Goal: Task Accomplishment & Management: Manage account settings

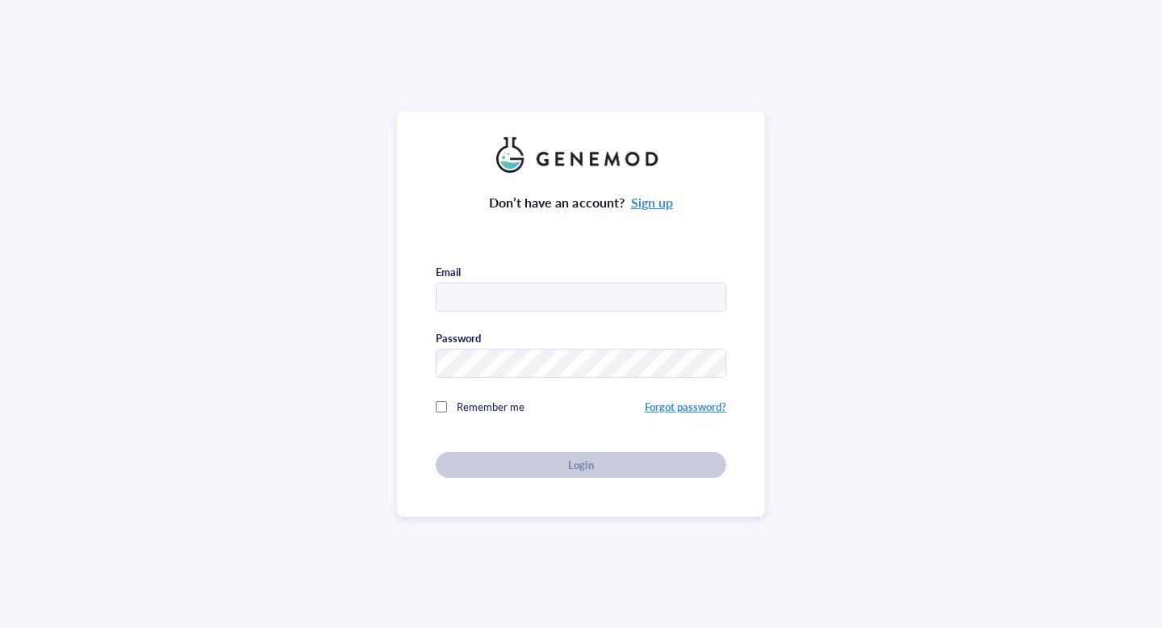
type input "[EMAIL_ADDRESS][PERSON_NAME][US_STATE][DOMAIN_NAME]"
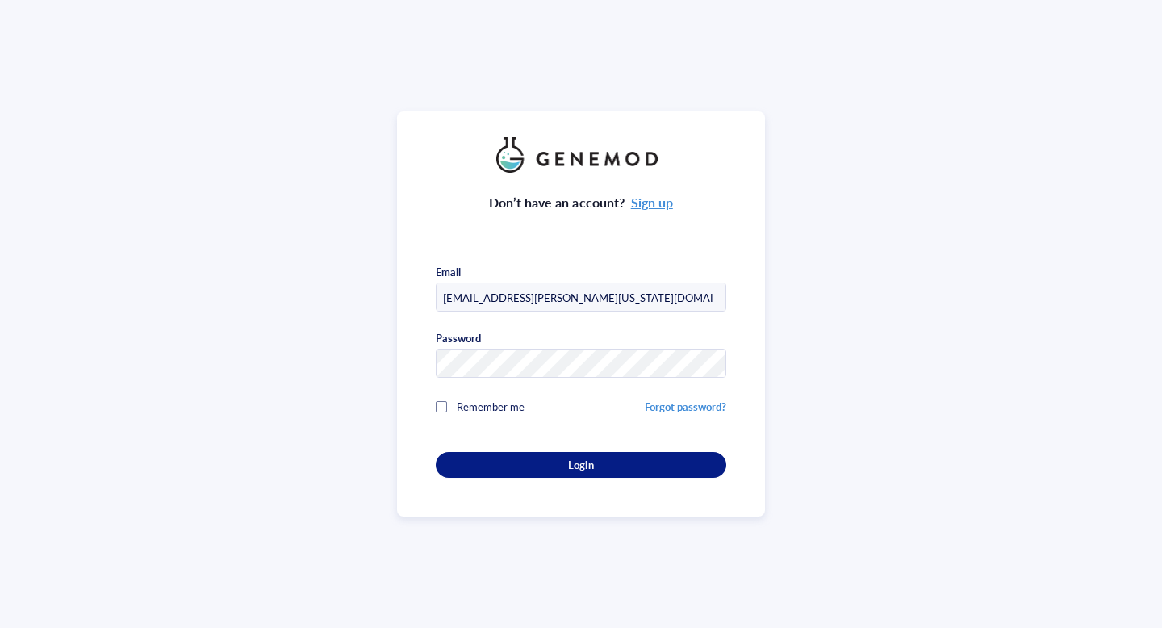
click at [586, 467] on div "Don’t have an account? Sign up Email [EMAIL_ADDRESS][PERSON_NAME][US_STATE][DOM…" at bounding box center [581, 325] width 290 height 305
click at [582, 466] on span "Login" at bounding box center [580, 465] width 25 height 15
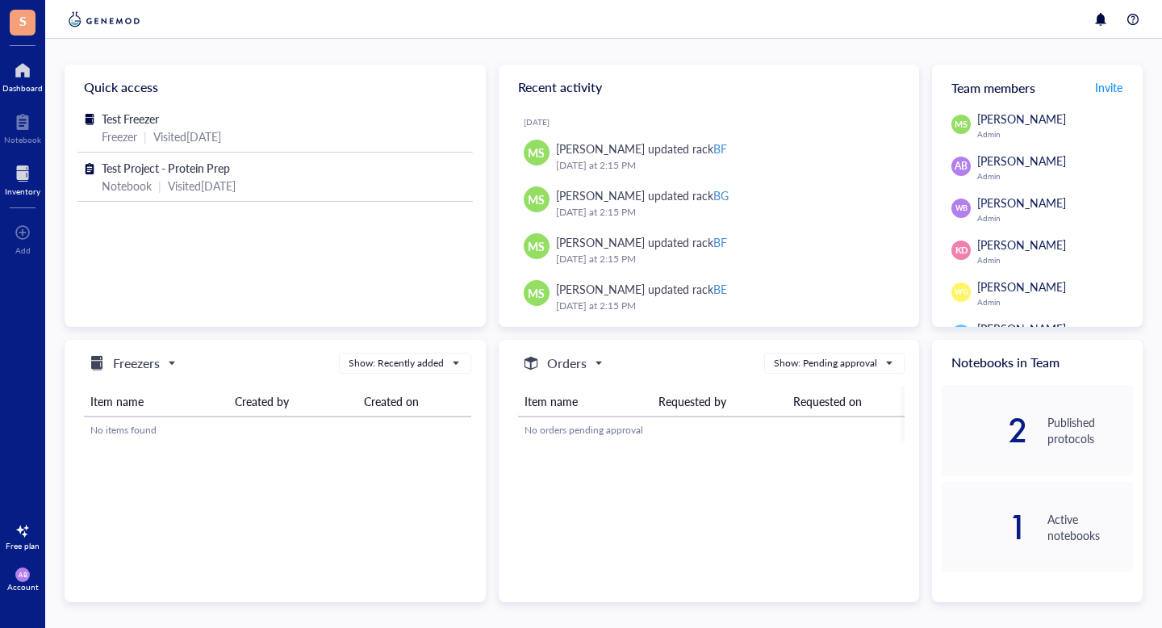
click at [24, 182] on div at bounding box center [23, 174] width 36 height 26
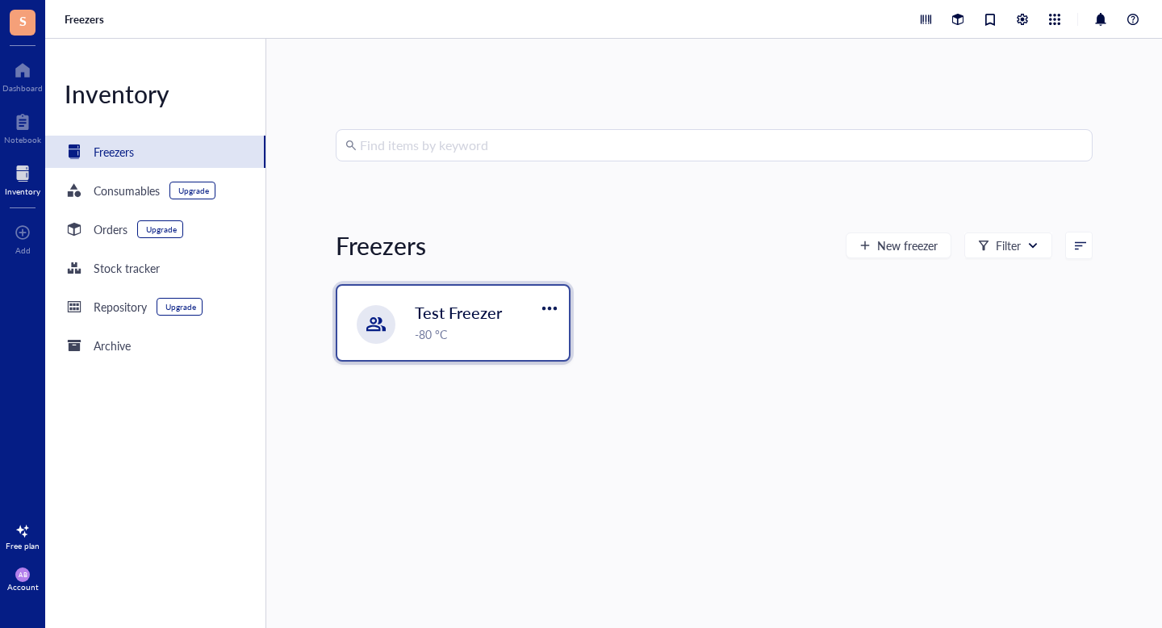
click at [424, 317] on span "Test Freezer" at bounding box center [458, 312] width 87 height 23
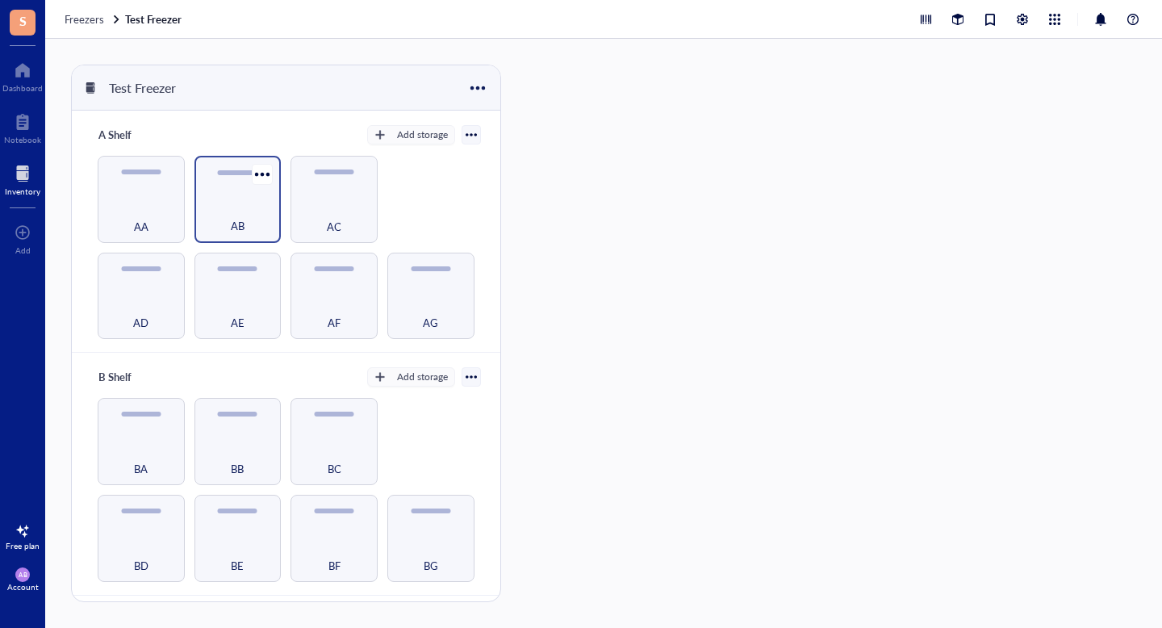
click at [236, 200] on div "AB" at bounding box center [238, 217] width 71 height 36
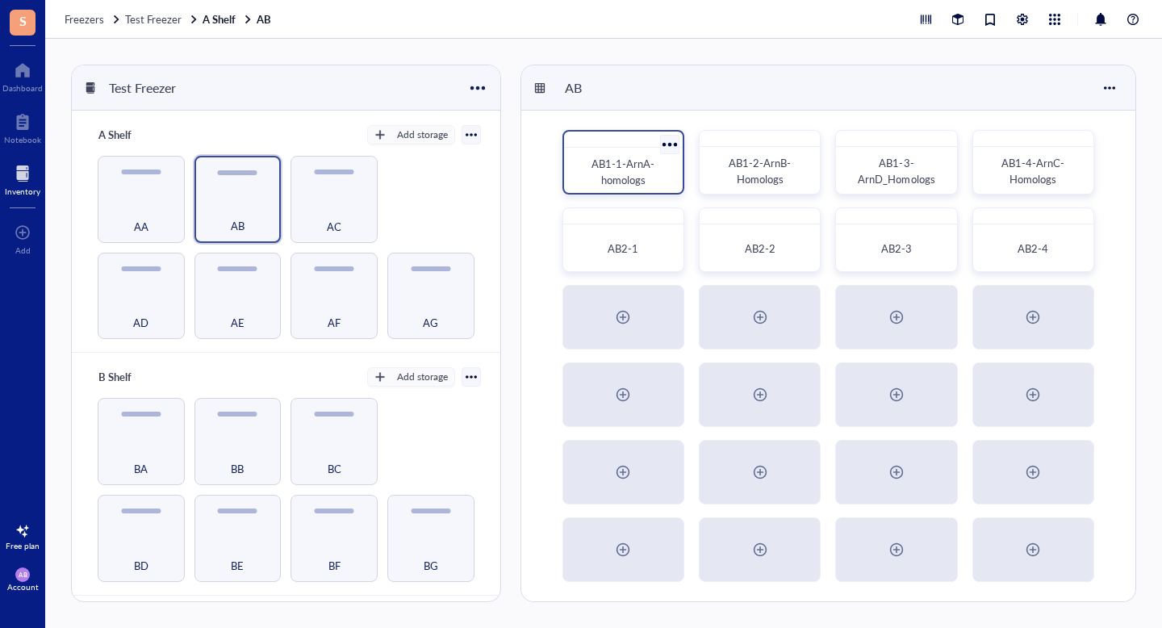
click at [638, 169] on span "AB1-1-ArnA-homologs" at bounding box center [622, 171] width 63 height 31
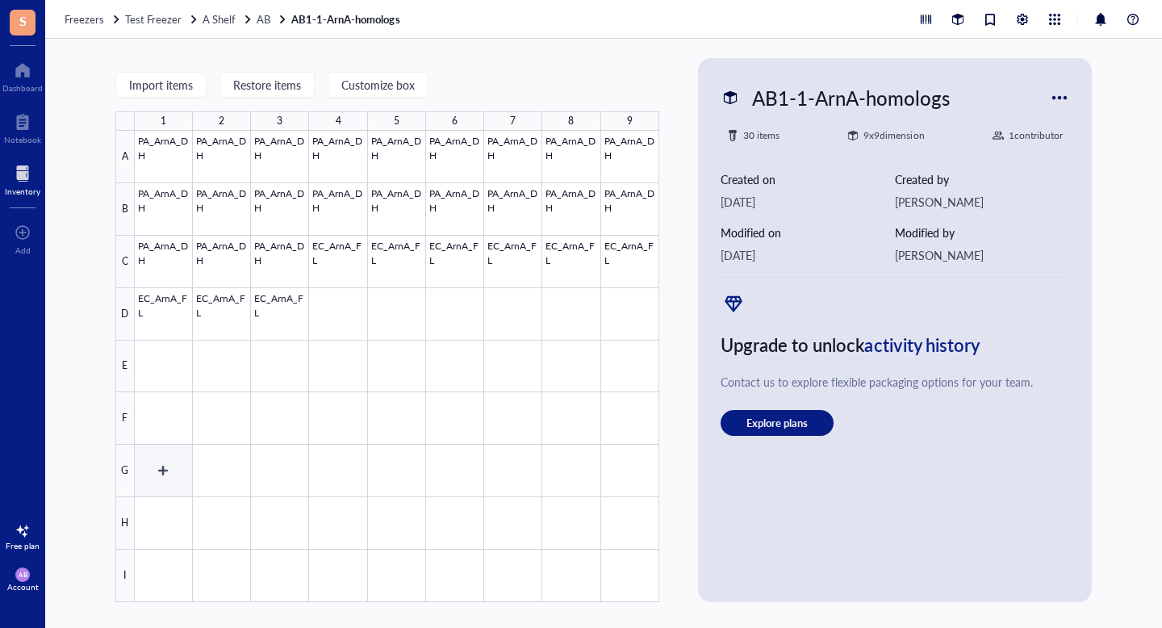
click at [160, 462] on div at bounding box center [397, 366] width 524 height 471
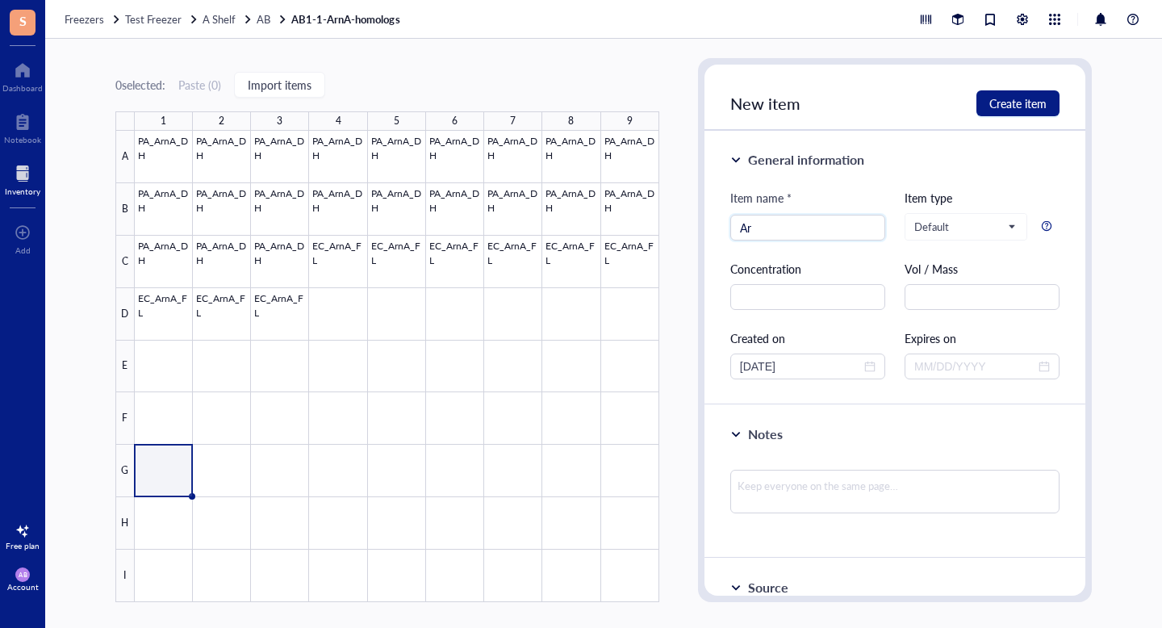
type input "A"
type input "ec_ArnA_DH"
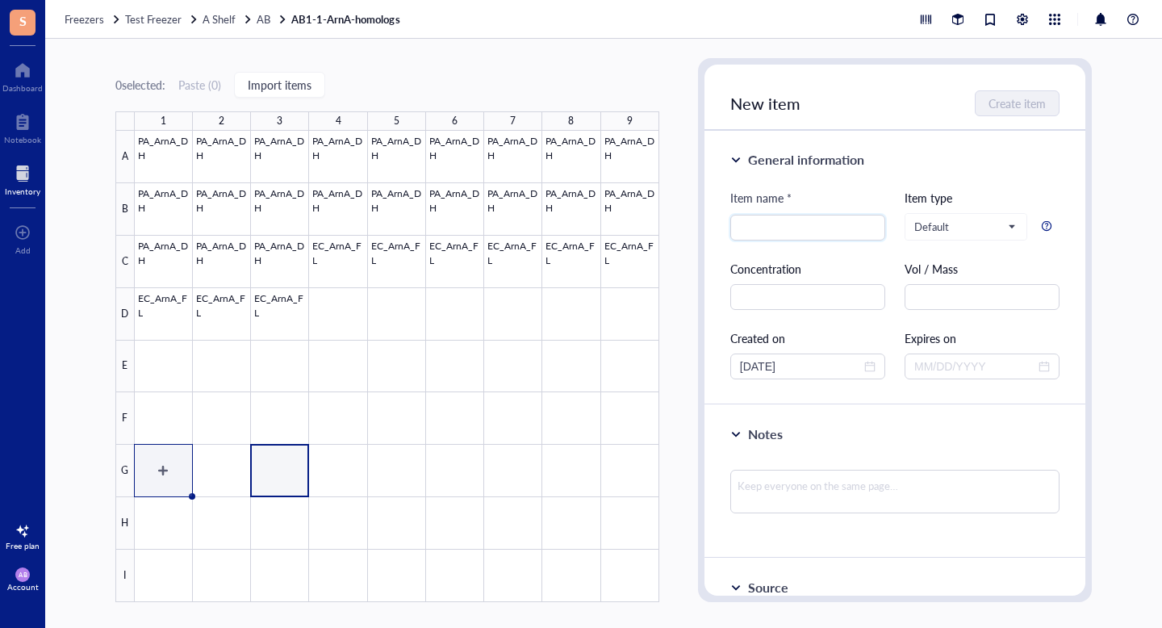
click at [169, 476] on div at bounding box center [397, 366] width 524 height 471
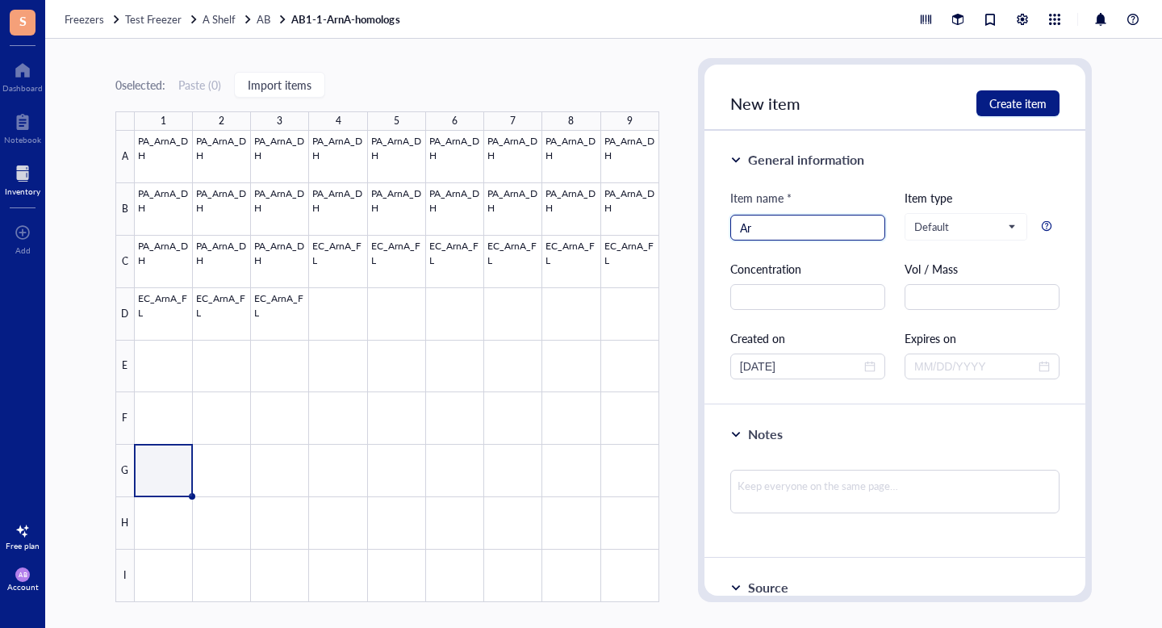
type input "A"
type input "ec_ArnA_DH"
click at [798, 295] on input "text" at bounding box center [807, 297] width 155 height 26
type input "4.9 mg/mL"
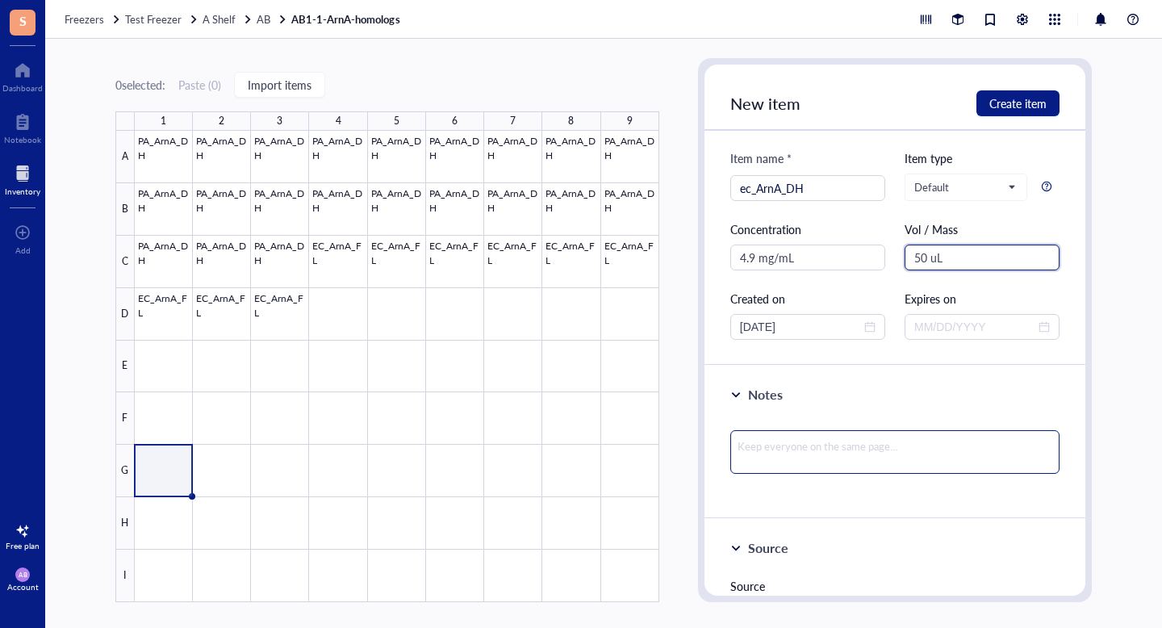
type input "50 uL"
click at [798, 462] on textarea at bounding box center [894, 452] width 329 height 44
type textarea "P"
type textarea "Pr"
type textarea "Pre"
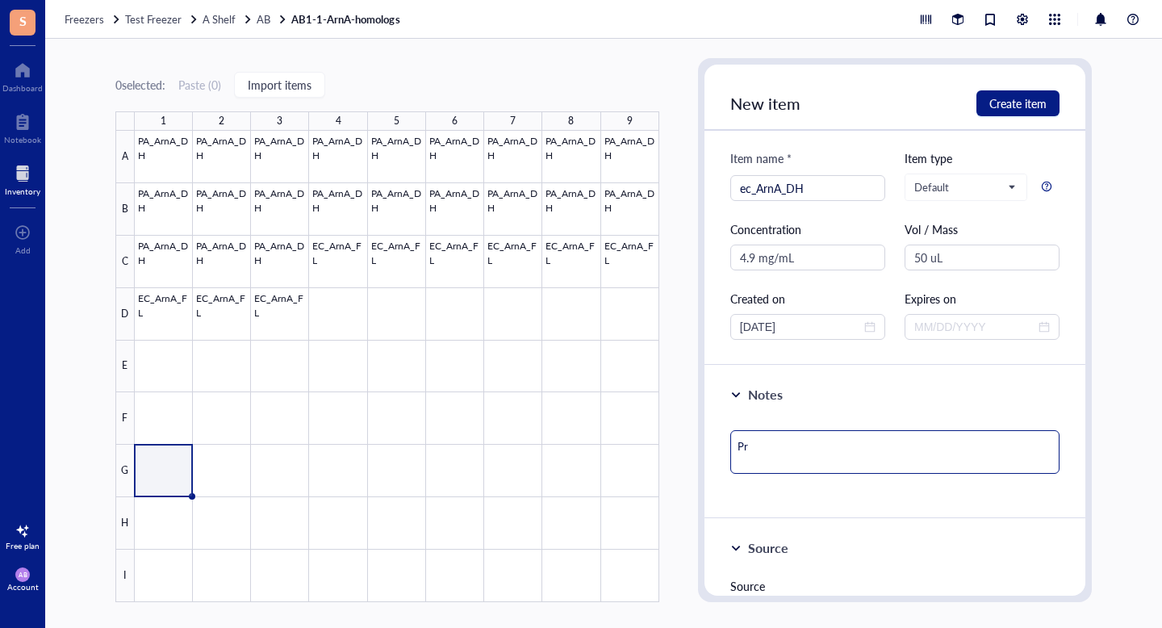
type textarea "Pre"
type textarea "Prep"
type textarea "Prep:"
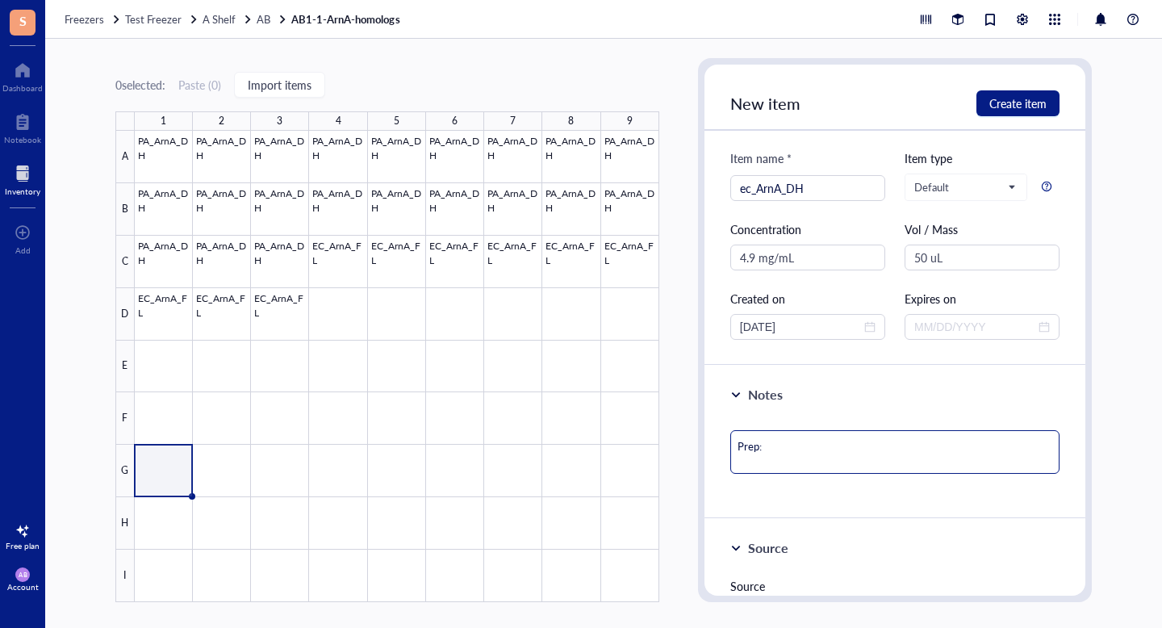
type textarea "Prep:"
type textarea "Prep: A"
type textarea "Prep: AD"
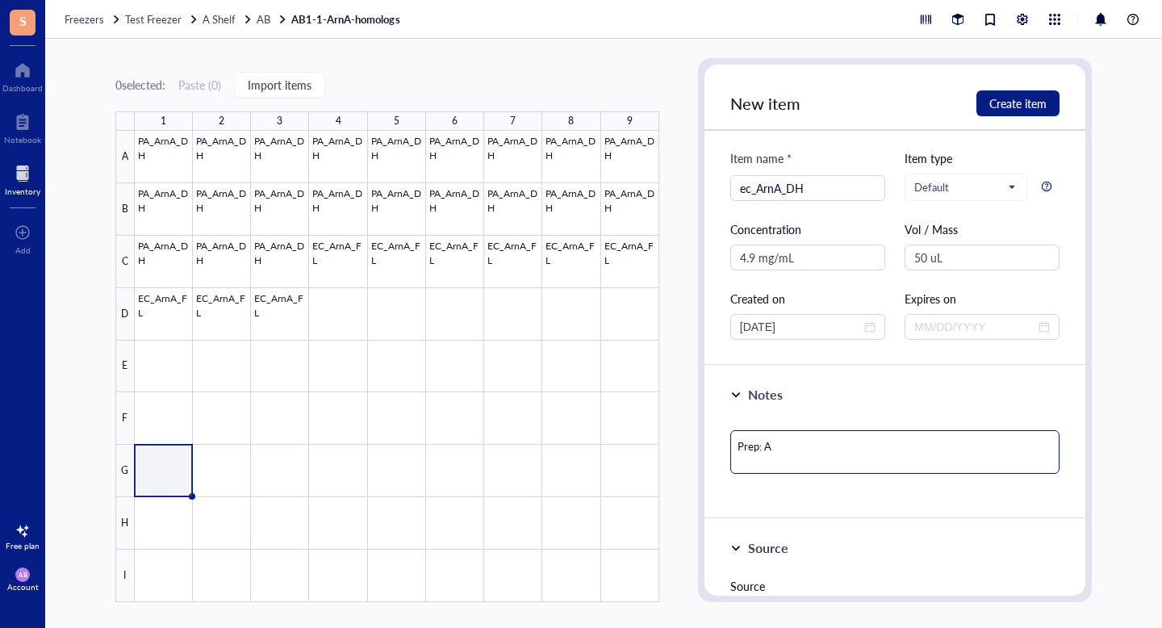
type textarea "Prep: AD"
type textarea "Prep: ADB"
type textarea "Prep: ADB="
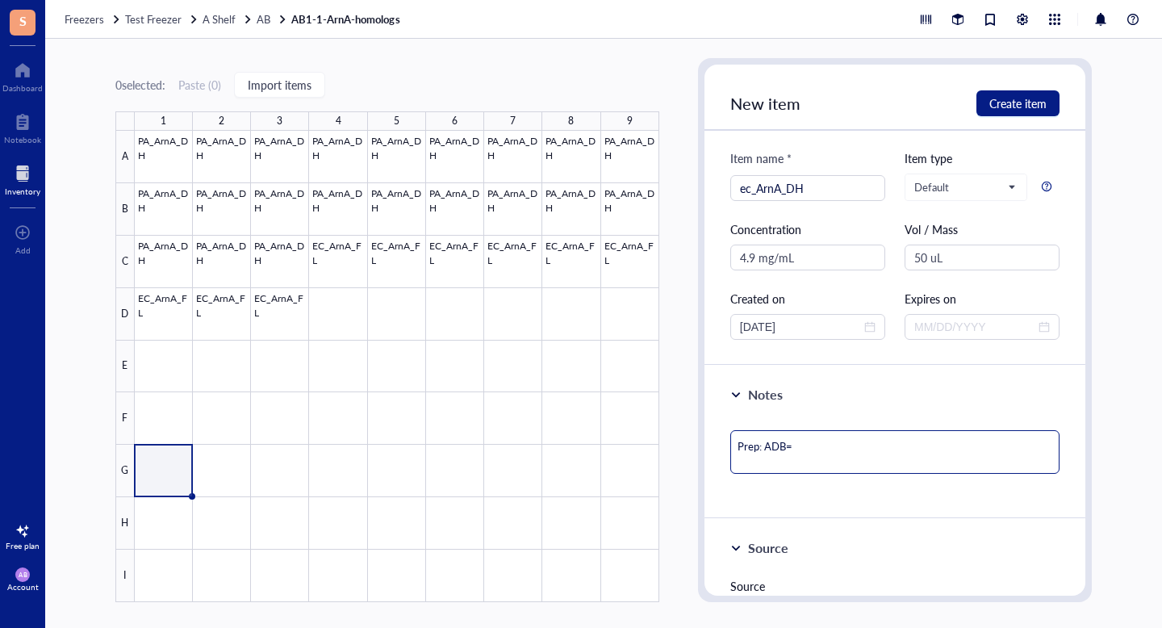
type textarea "Prep: ADB"
type textarea "Prep: ADB-"
type textarea "Prep: ADB-1"
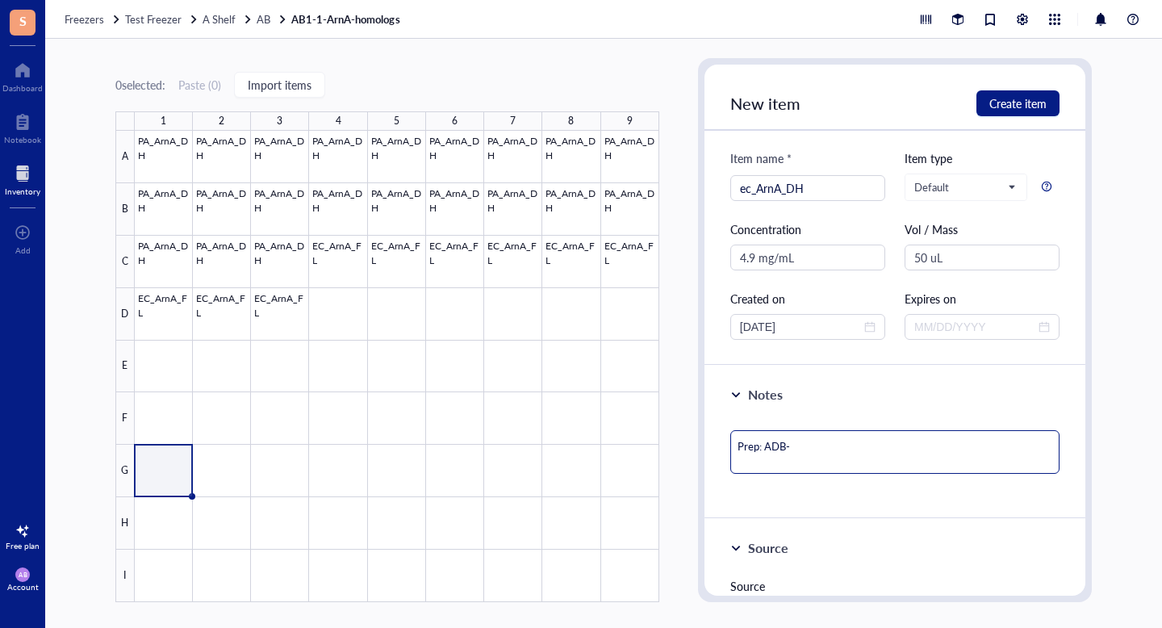
type textarea "Prep: ADB-1"
type textarea "Prep: ADB-11"
type textarea "Prep: ADB-11-"
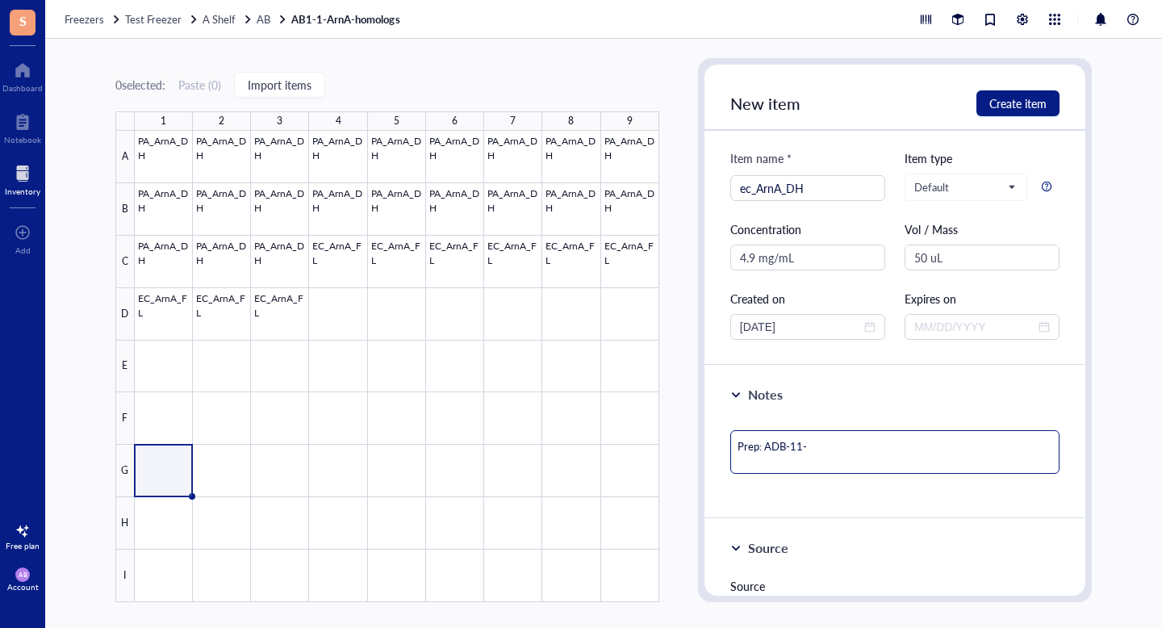
type textarea "Prep: ADB-11-0"
type textarea "Prep: ADB-11-03"
type textarea "Prep: ADB-11-033"
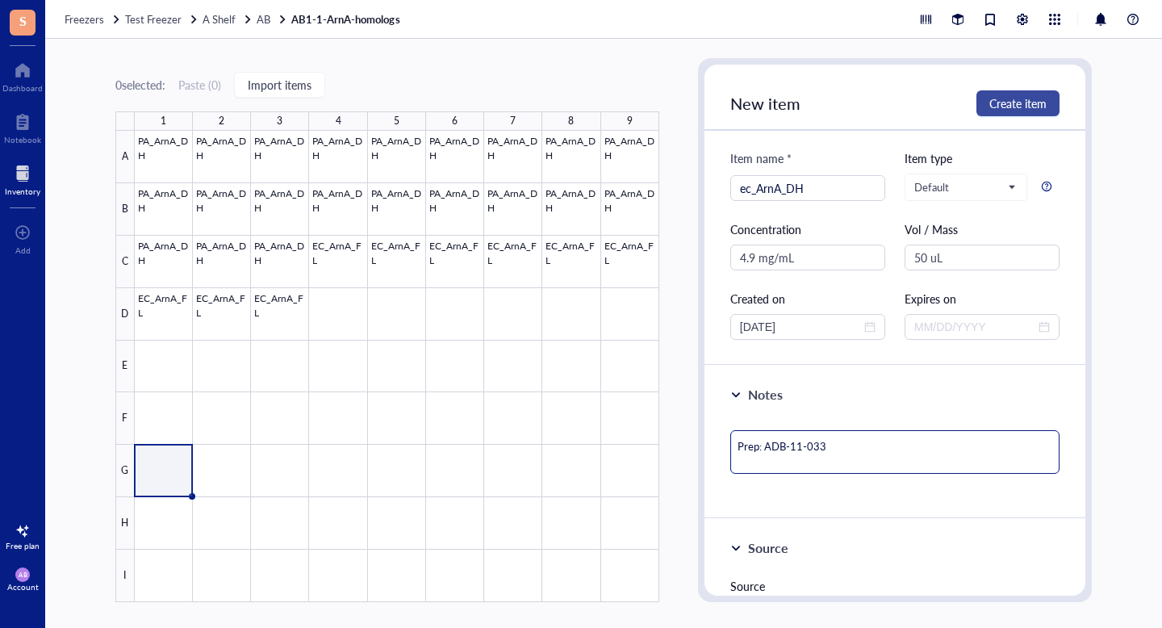
type textarea "Prep: ADB-11-033"
click at [1023, 98] on span "Create item" at bounding box center [1017, 103] width 57 height 13
type textarea "Keep everyone on the same page…"
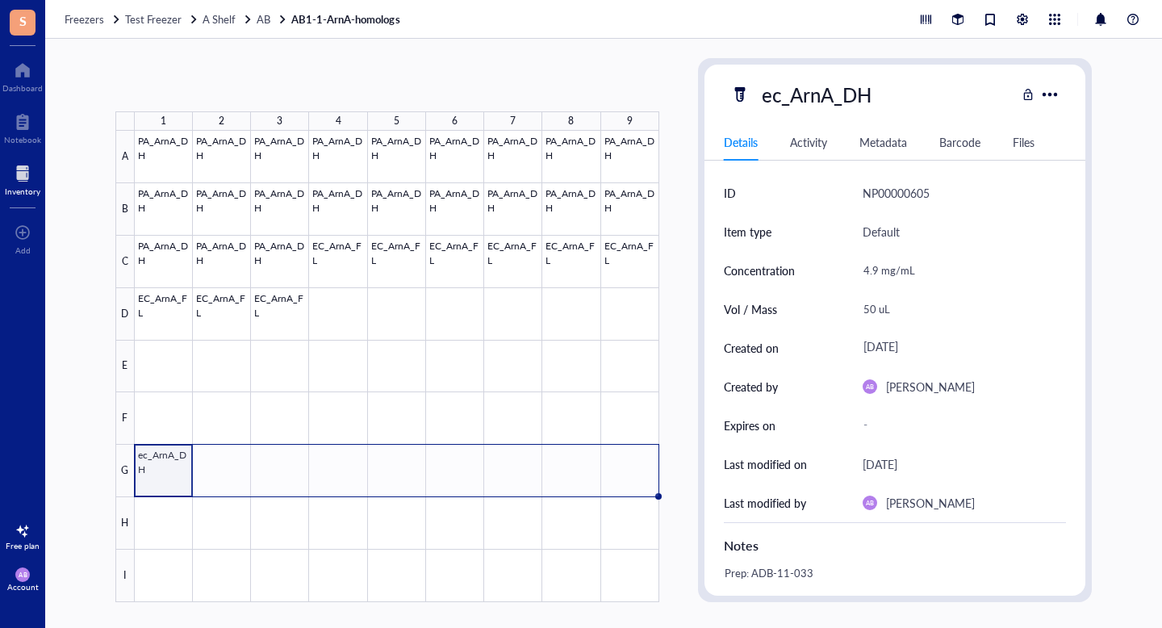
drag, startPoint x: 191, startPoint y: 496, endPoint x: 641, endPoint y: 512, distance: 450.5
click at [0, 0] on div "PA_ArnA_DH PA_ArnA_DH PA_ArnA_DH PA_ArnA_DH PA_ArnA_DH PA_ArnA_DH PA_ArnA_DH PA…" at bounding box center [0, 0] width 0 height 0
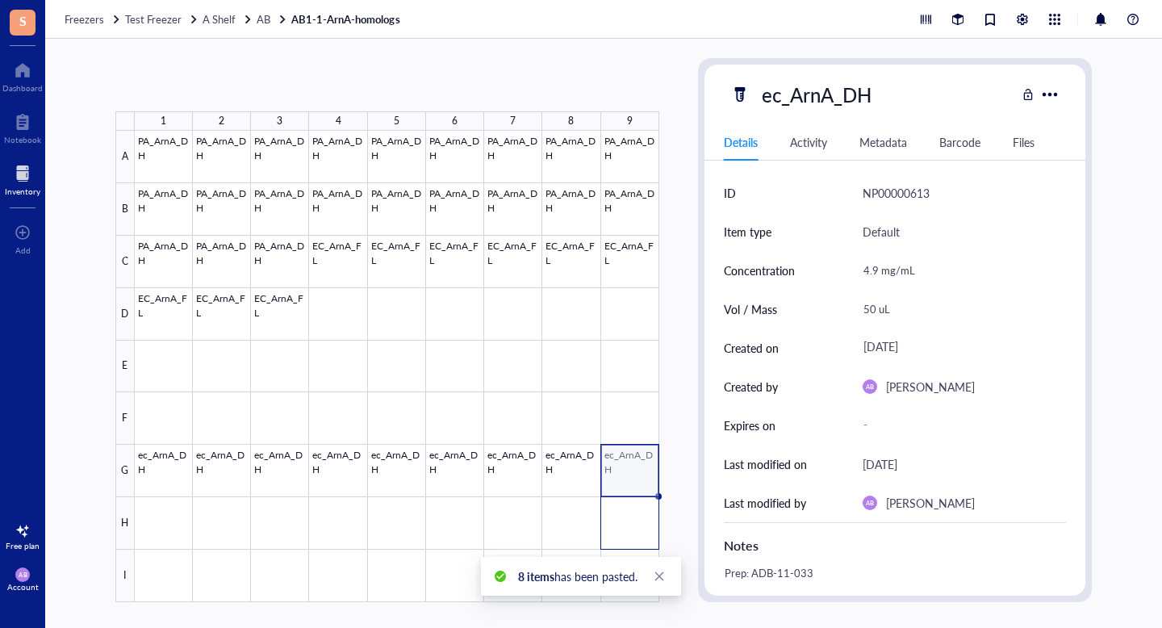
drag, startPoint x: 658, startPoint y: 492, endPoint x: 658, endPoint y: 533, distance: 41.2
click at [658, 533] on div at bounding box center [397, 366] width 524 height 471
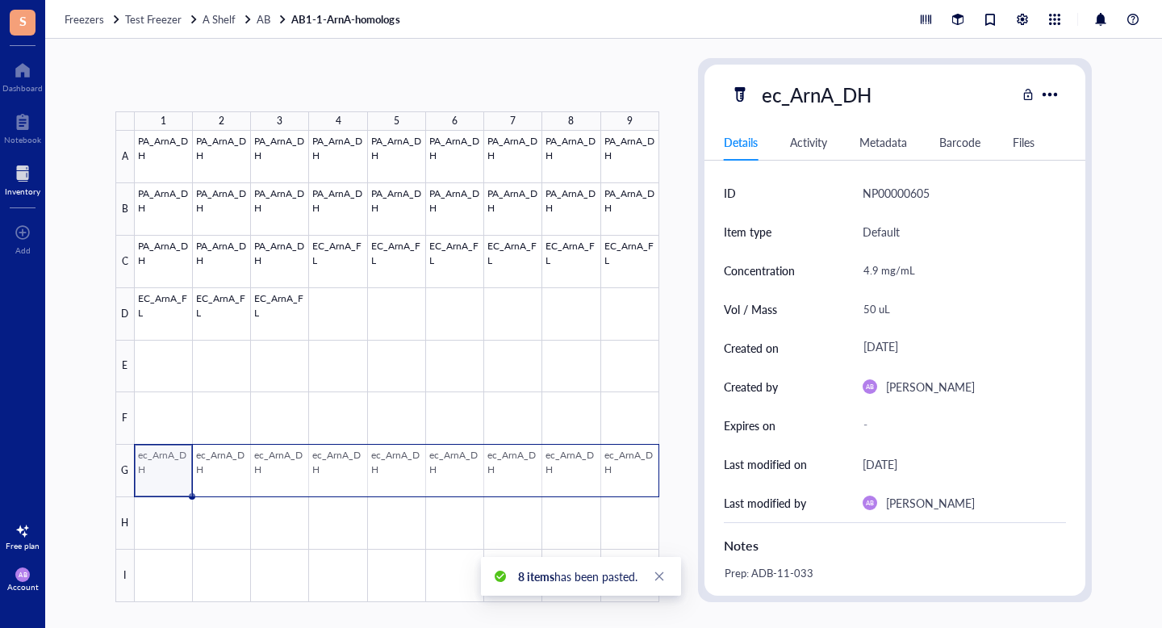
drag, startPoint x: 469, startPoint y: 478, endPoint x: 637, endPoint y: 487, distance: 168.9
click at [637, 487] on div at bounding box center [397, 366] width 524 height 471
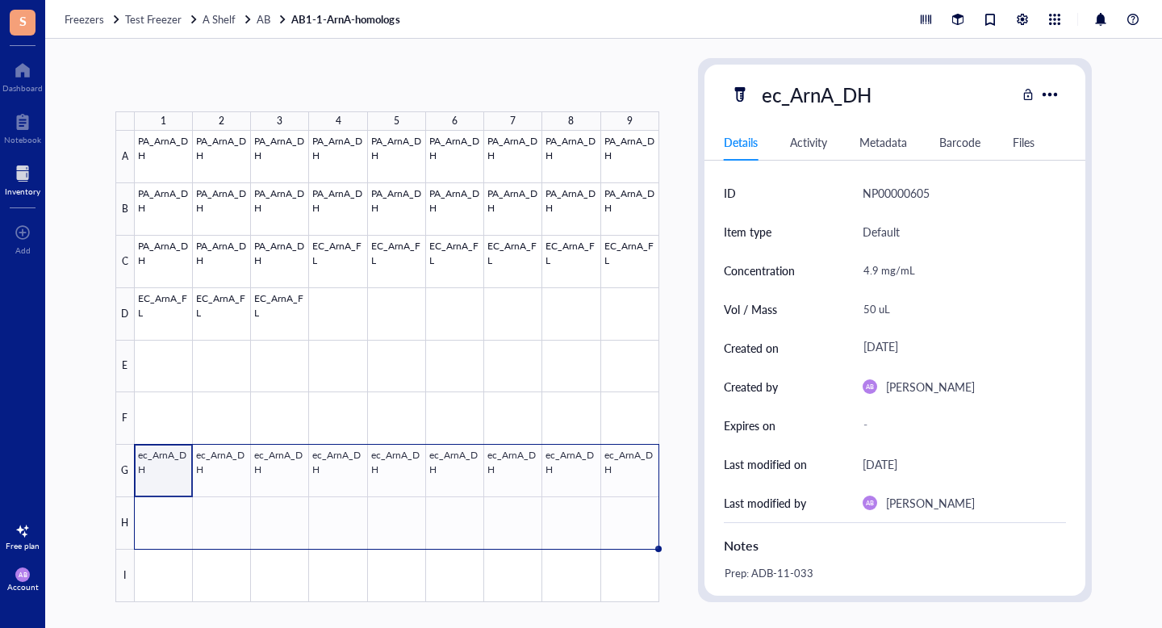
drag, startPoint x: 658, startPoint y: 496, endPoint x: 658, endPoint y: 533, distance: 36.3
click at [0, 0] on div "PA_ArnA_DH PA_ArnA_DH PA_ArnA_DH PA_ArnA_DH PA_ArnA_DH PA_ArnA_DH PA_ArnA_DH PA…" at bounding box center [0, 0] width 0 height 0
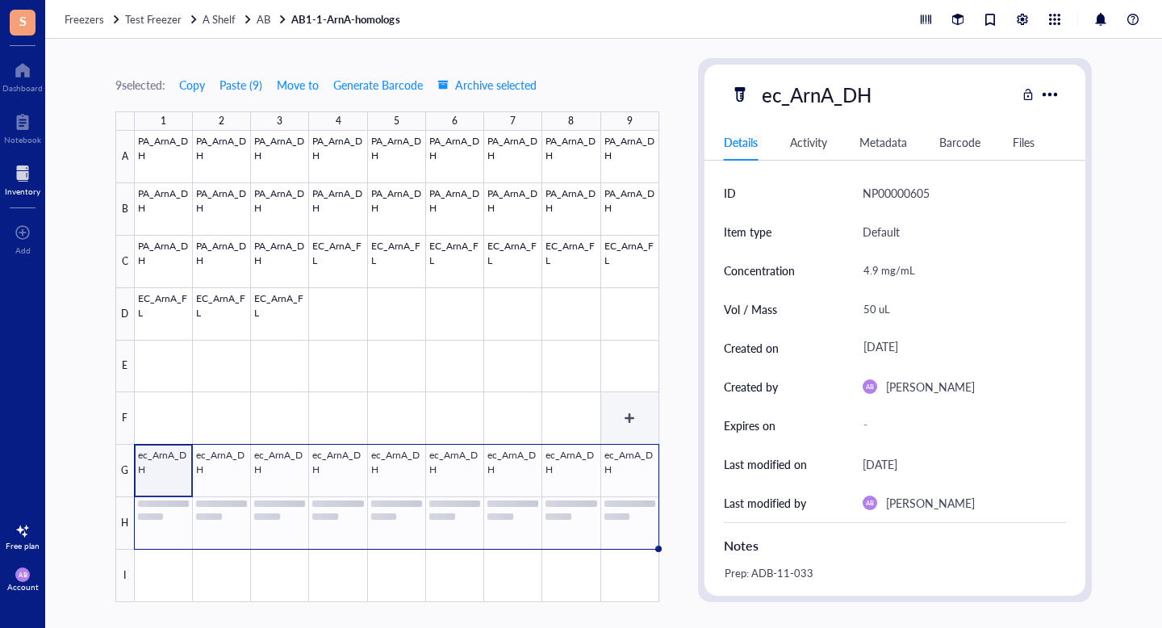
click at [631, 406] on div at bounding box center [397, 366] width 524 height 471
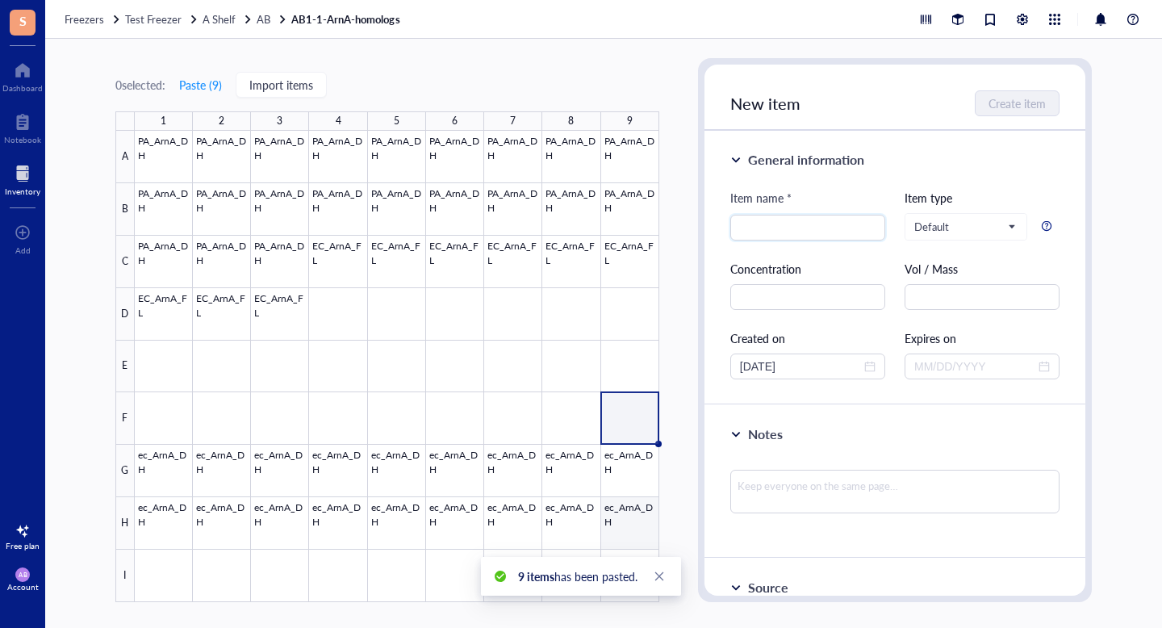
click at [625, 527] on div at bounding box center [397, 366] width 524 height 471
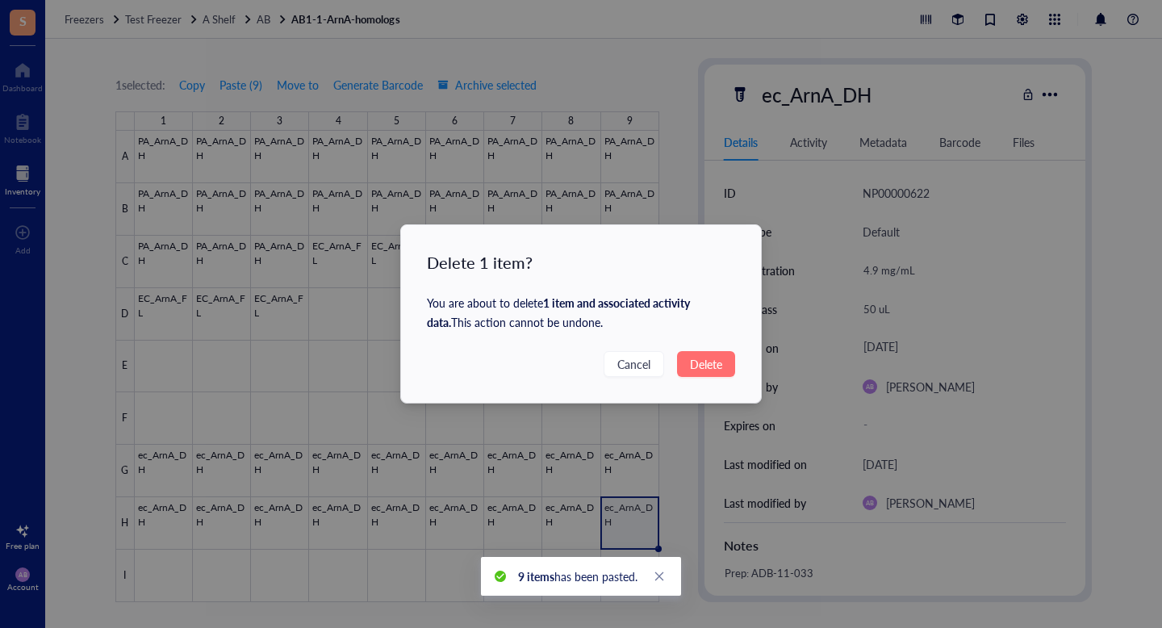
click at [704, 361] on span "Delete" at bounding box center [706, 364] width 32 height 18
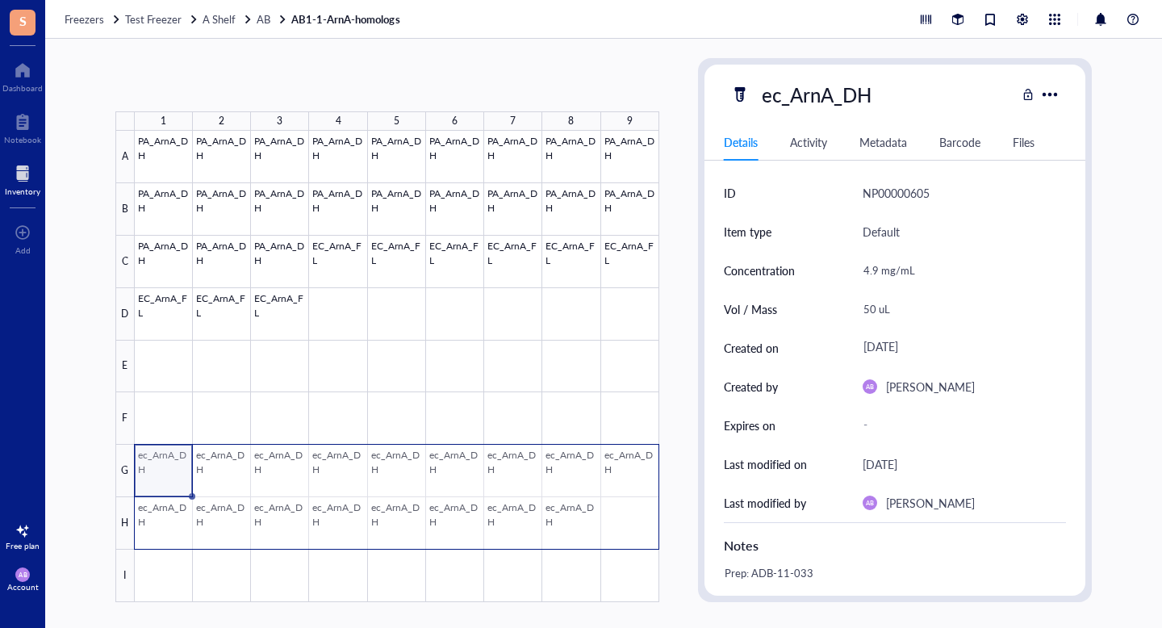
drag, startPoint x: 153, startPoint y: 466, endPoint x: 633, endPoint y: 515, distance: 482.6
click at [634, 516] on div at bounding box center [397, 366] width 524 height 471
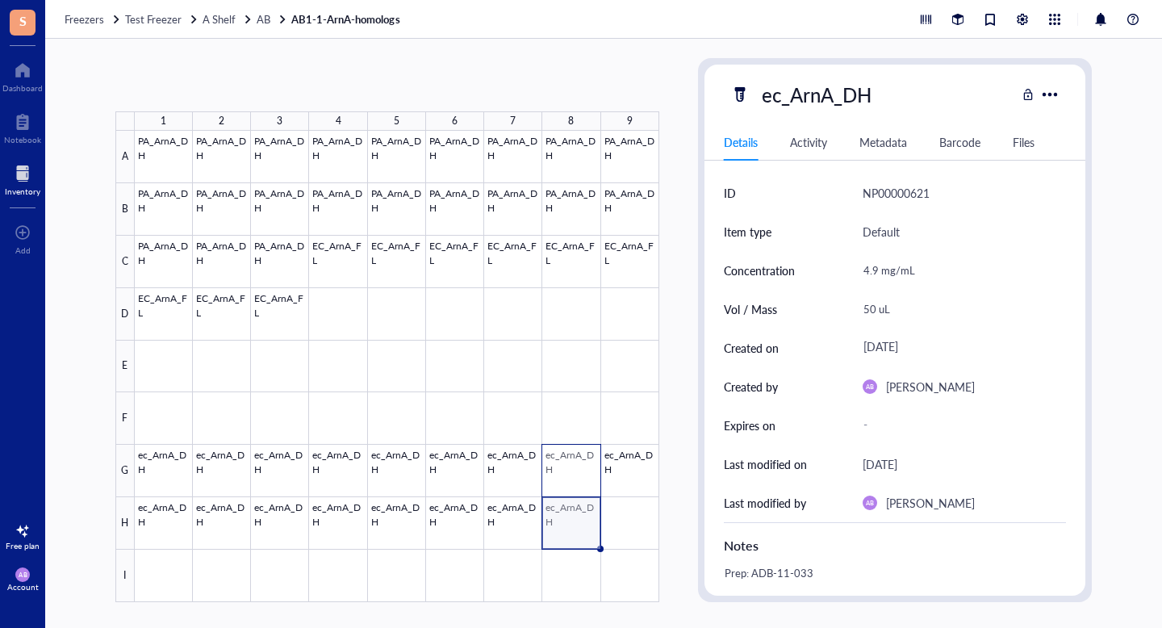
drag, startPoint x: 583, startPoint y: 533, endPoint x: 582, endPoint y: 498, distance: 34.7
click at [582, 495] on div at bounding box center [397, 366] width 524 height 471
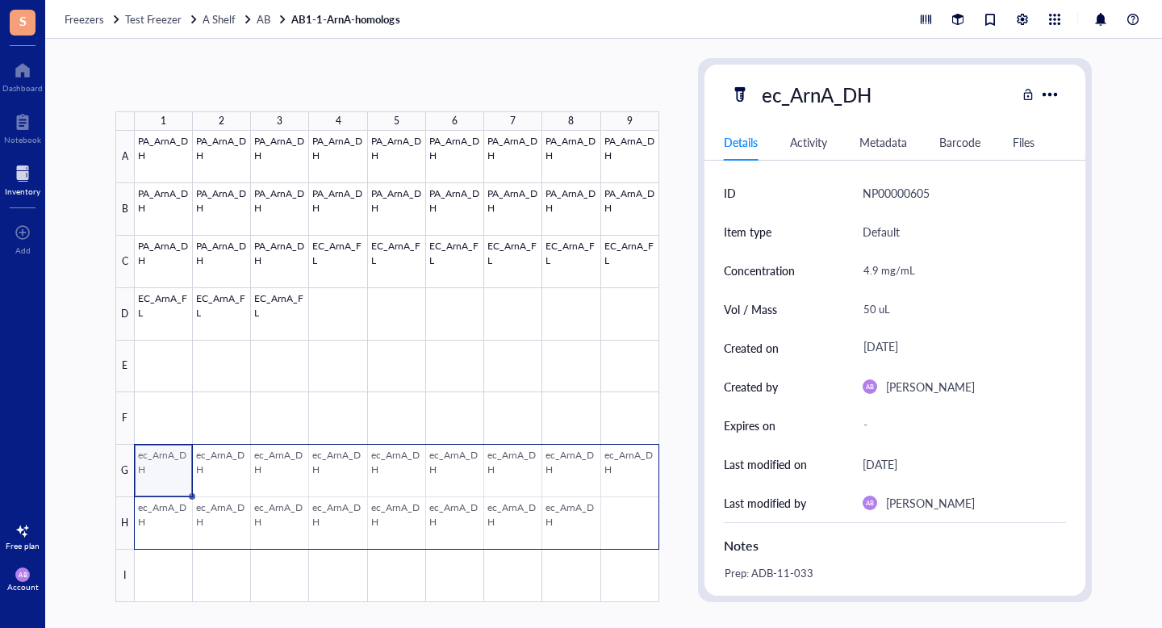
drag, startPoint x: 153, startPoint y: 454, endPoint x: 634, endPoint y: 522, distance: 486.5
click at [634, 522] on div at bounding box center [397, 366] width 524 height 471
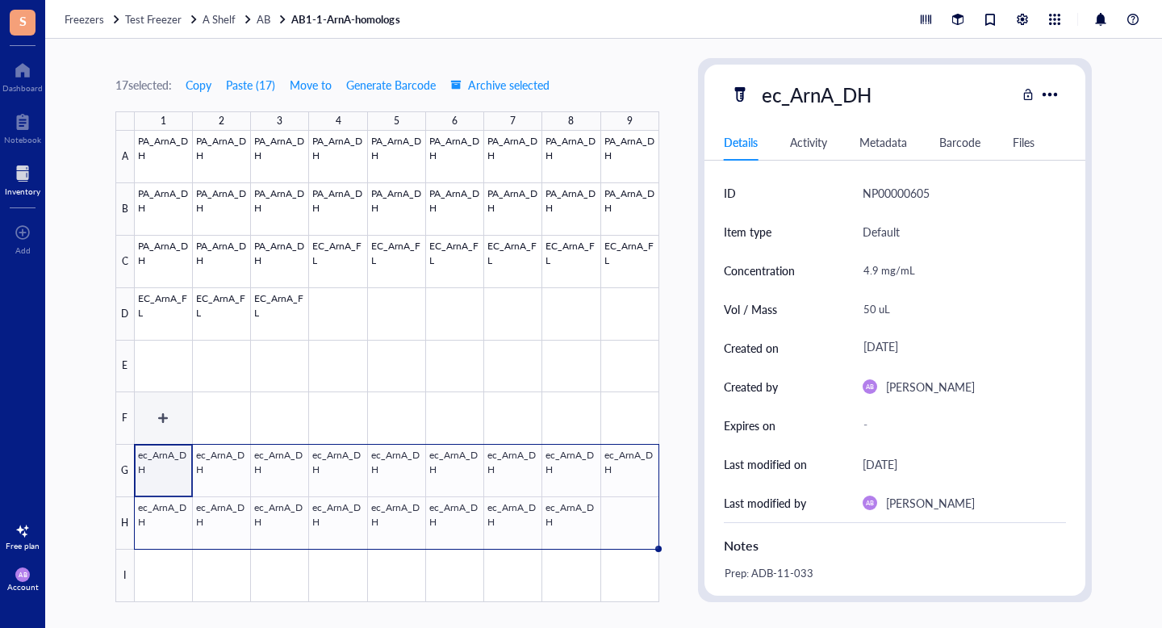
click at [157, 414] on div at bounding box center [397, 366] width 524 height 471
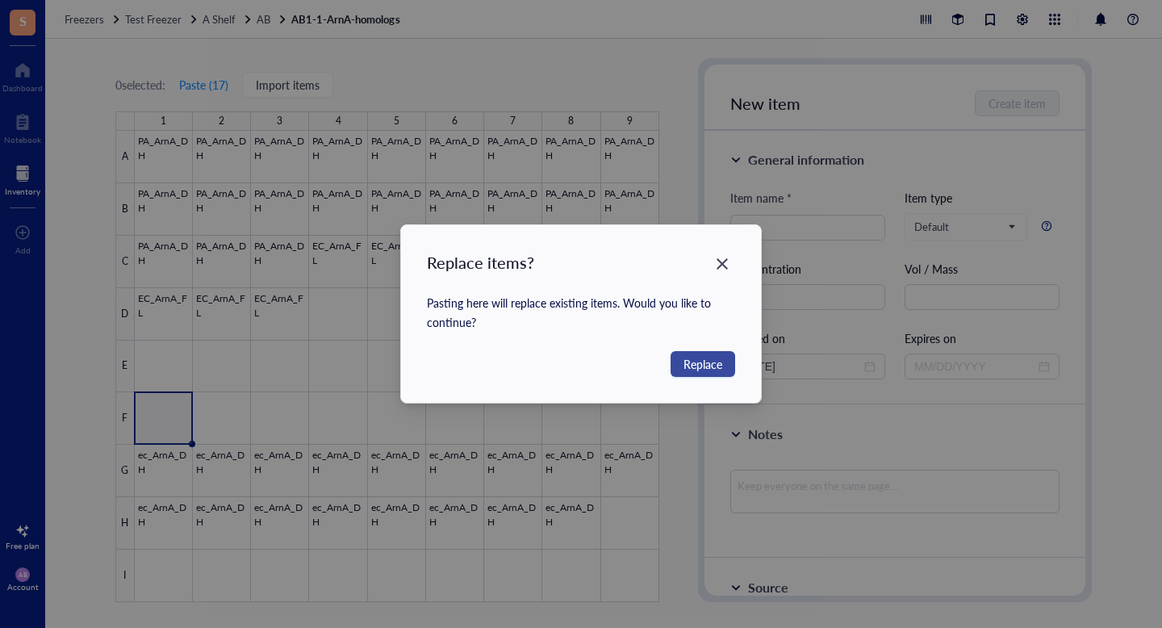
click at [700, 361] on span "Replace" at bounding box center [702, 364] width 39 height 18
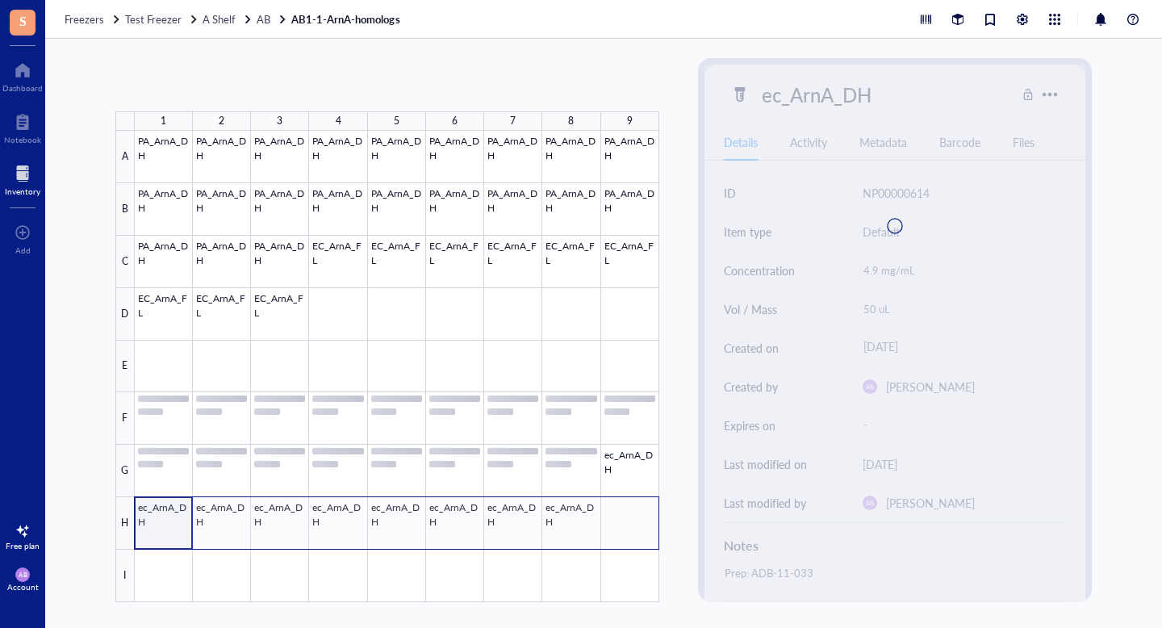
drag, startPoint x: 523, startPoint y: 521, endPoint x: 630, endPoint y: 508, distance: 108.2
click at [633, 513] on div at bounding box center [397, 366] width 524 height 471
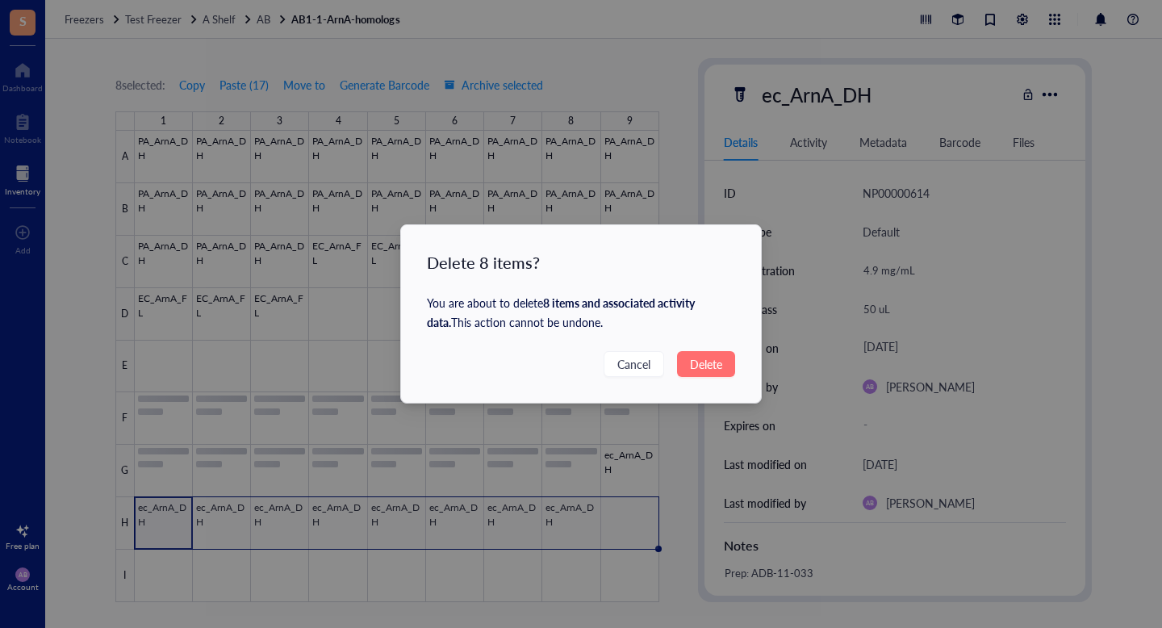
click at [713, 360] on span "Delete" at bounding box center [706, 364] width 32 height 18
click at [718, 362] on span "Delete" at bounding box center [706, 364] width 32 height 18
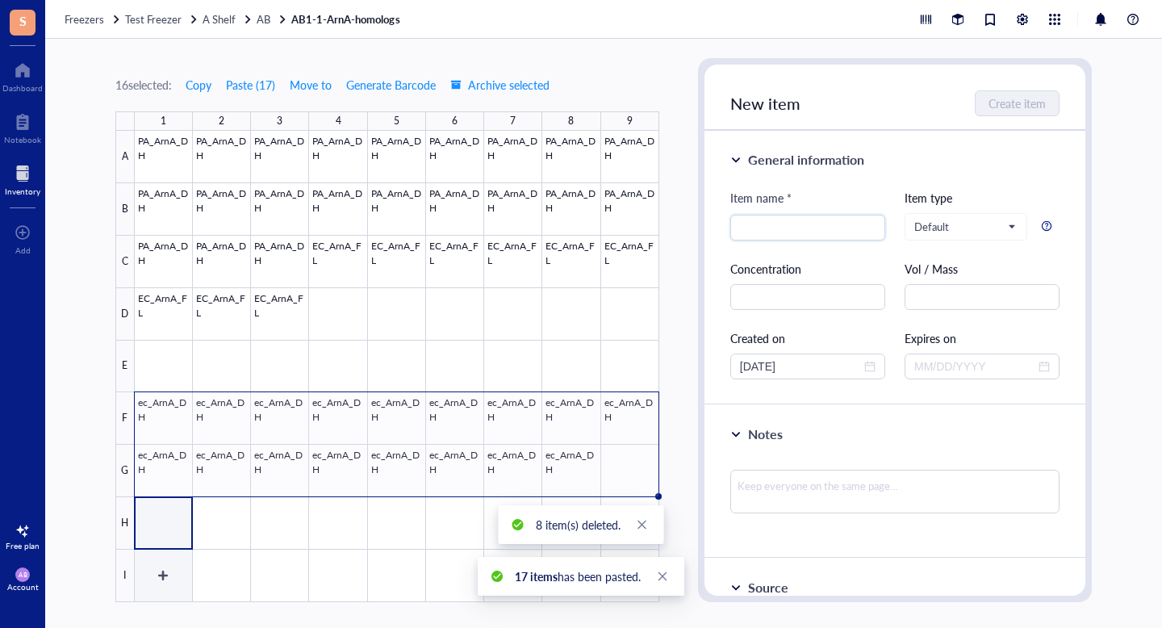
click at [139, 569] on div at bounding box center [397, 366] width 524 height 471
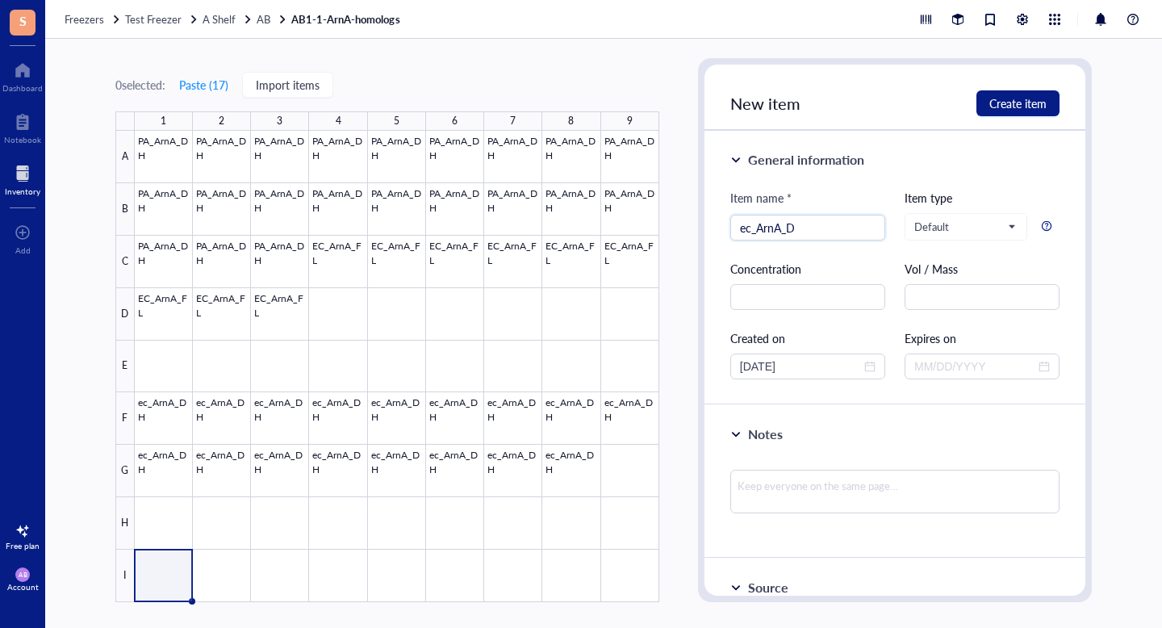
type input "ec_ArnA_DH"
click at [179, 567] on div at bounding box center [397, 366] width 524 height 471
type input "ec_ArnA_DH"
click at [839, 298] on input "text" at bounding box center [807, 297] width 155 height 26
type input "0.49 mg/mL"
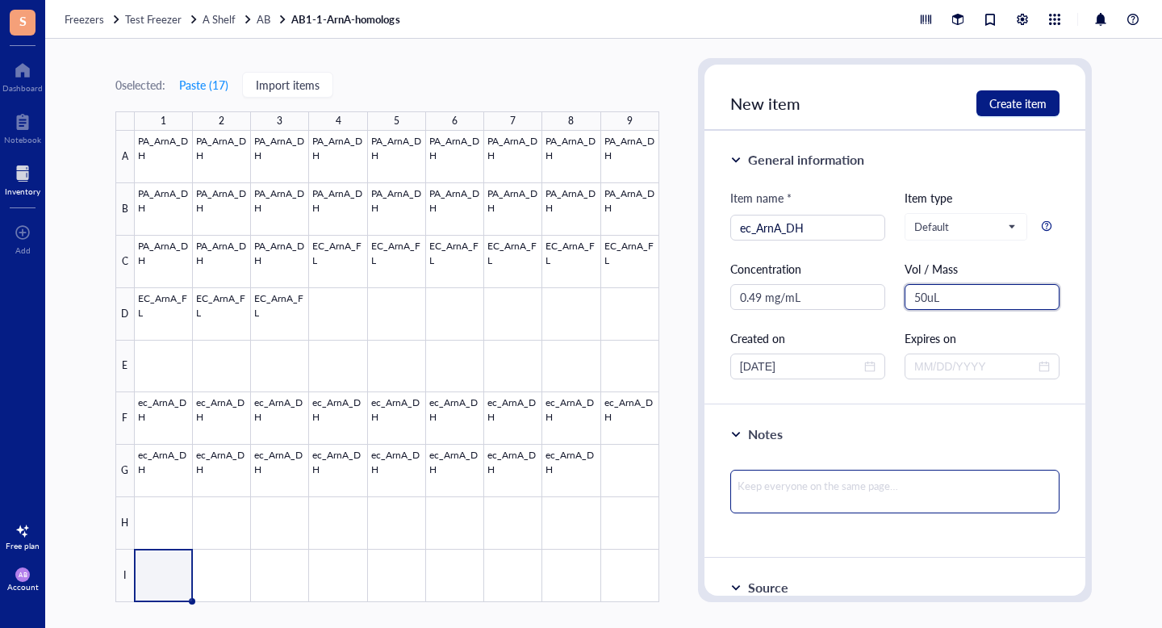
type input "50uL"
click at [780, 499] on textarea at bounding box center [894, 492] width 329 height 44
type textarea "P"
type textarea "Pr"
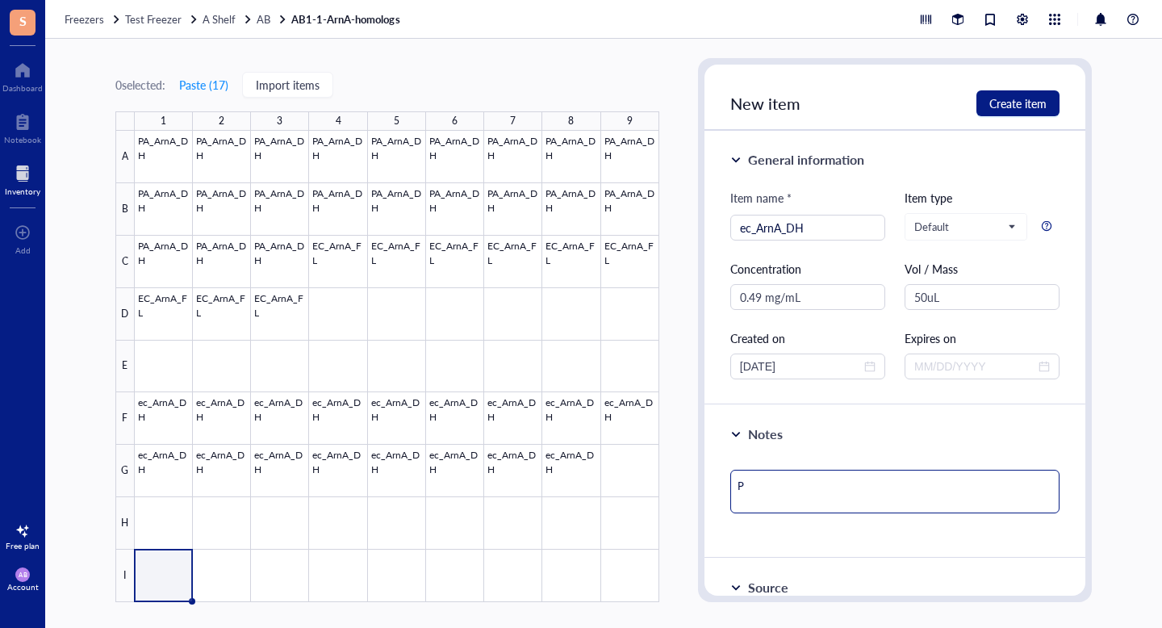
type textarea "Pr"
type textarea "Pre"
type textarea "Prep"
type textarea "Prep:"
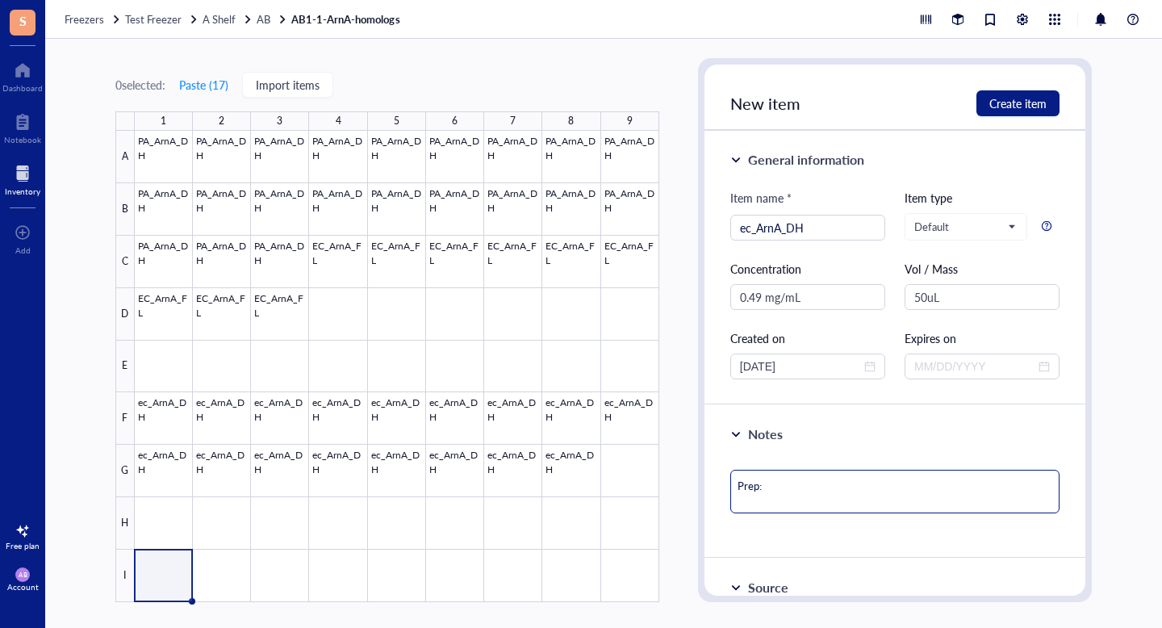
type textarea "Prep:"
type textarea "Prep: A"
type textarea "Prep: AD"
type textarea "Prep: ADB"
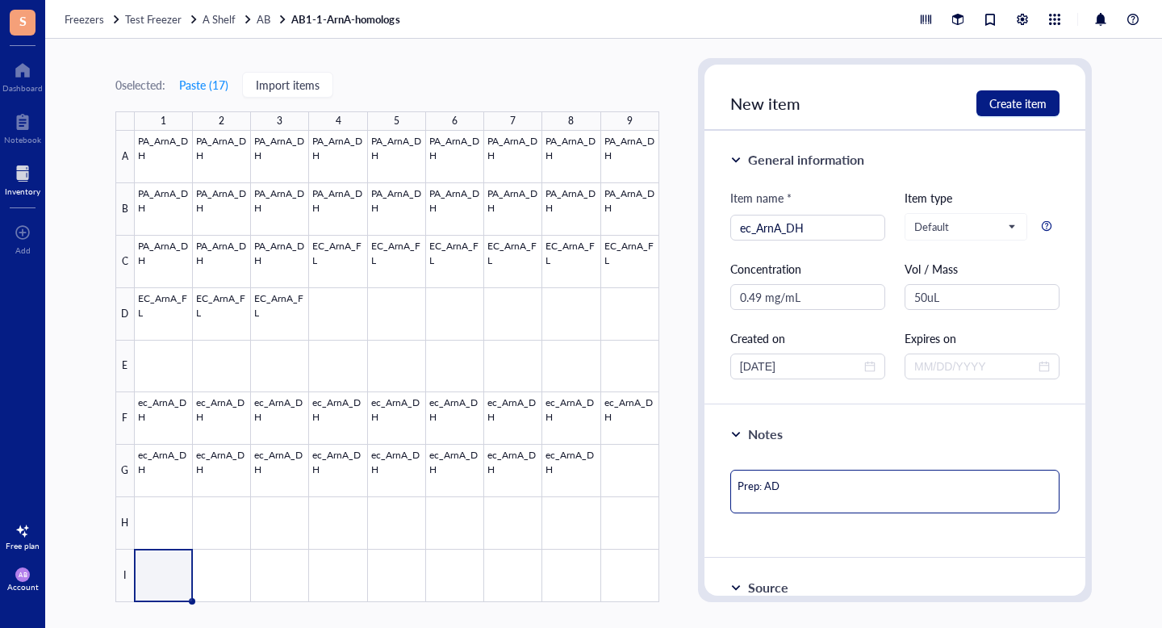
type textarea "Prep: ADB"
type textarea "Prep: ADB-"
type textarea "Prep: ADB-1"
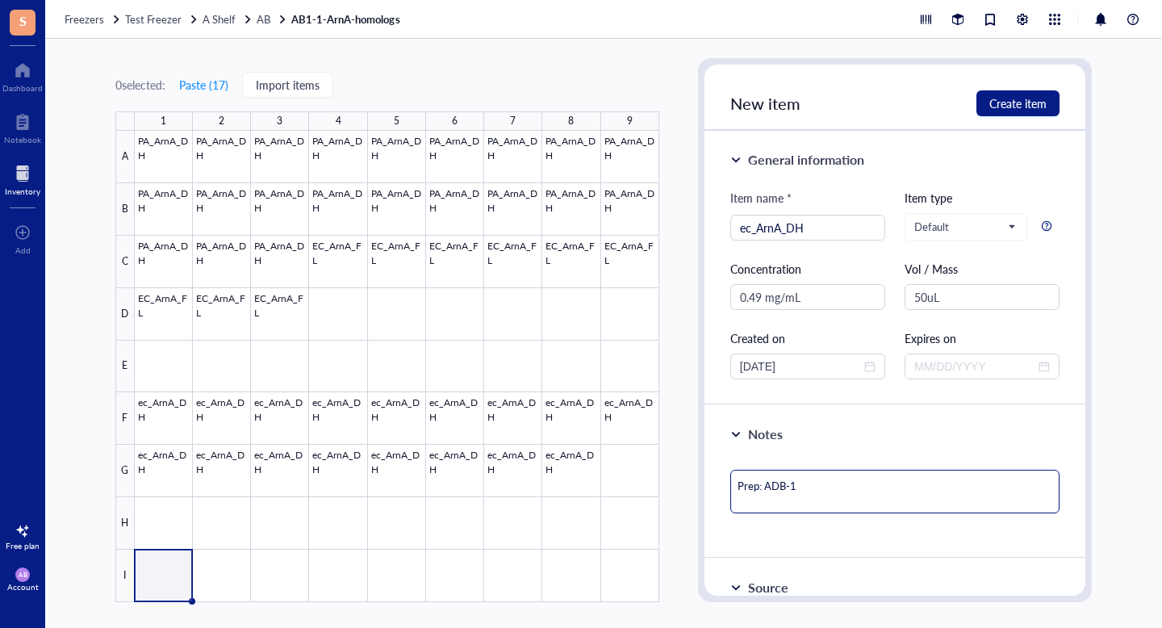
type textarea "Prep: ADB-11"
type textarea "Prep: ADB-11-"
type textarea "Prep: ADB-11-0"
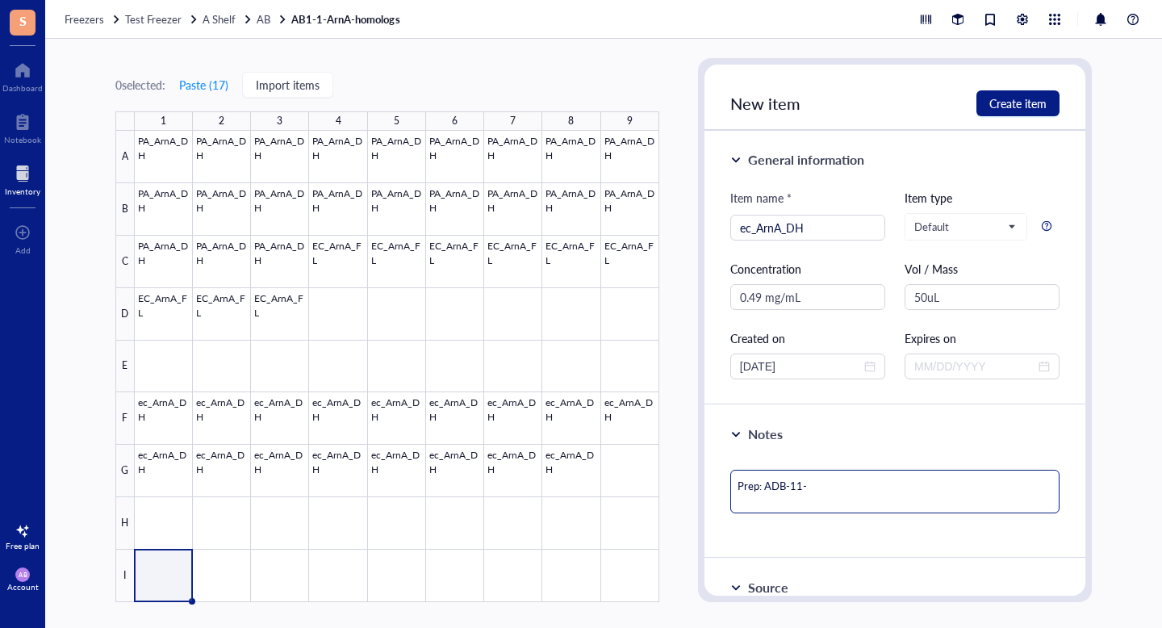
type textarea "Prep: ADB-11-0"
type textarea "Prep: ADB-11-03"
type textarea "Prep: ADB-11-033"
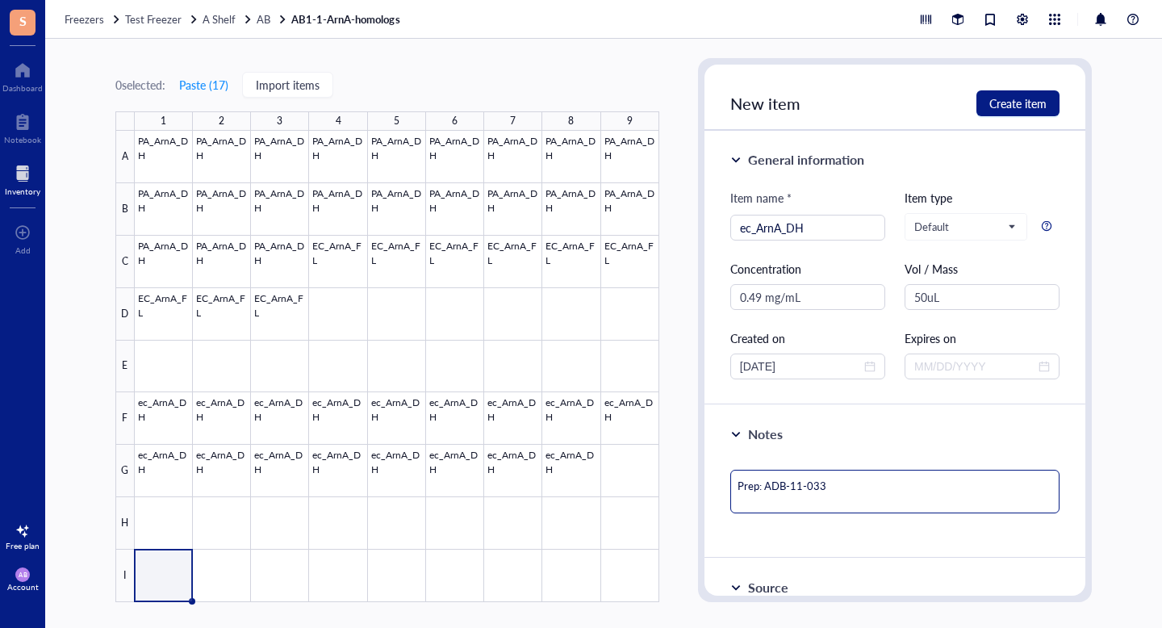
type textarea "Prep: ADB-11-033"
type textarea "Prep: ADB-11-033 \"
type textarea "Prep: ADB-11-033"
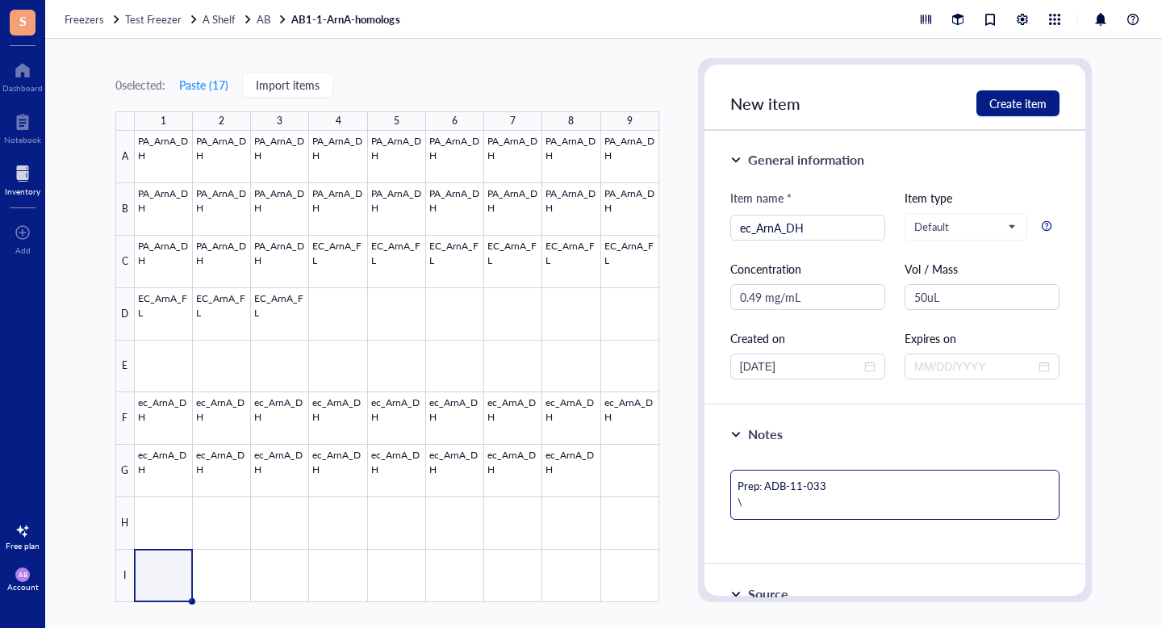
type textarea "Prep: ADB-11-033"
click at [1031, 102] on span "Create item" at bounding box center [1017, 103] width 57 height 13
type textarea "Keep everyone on the same page…"
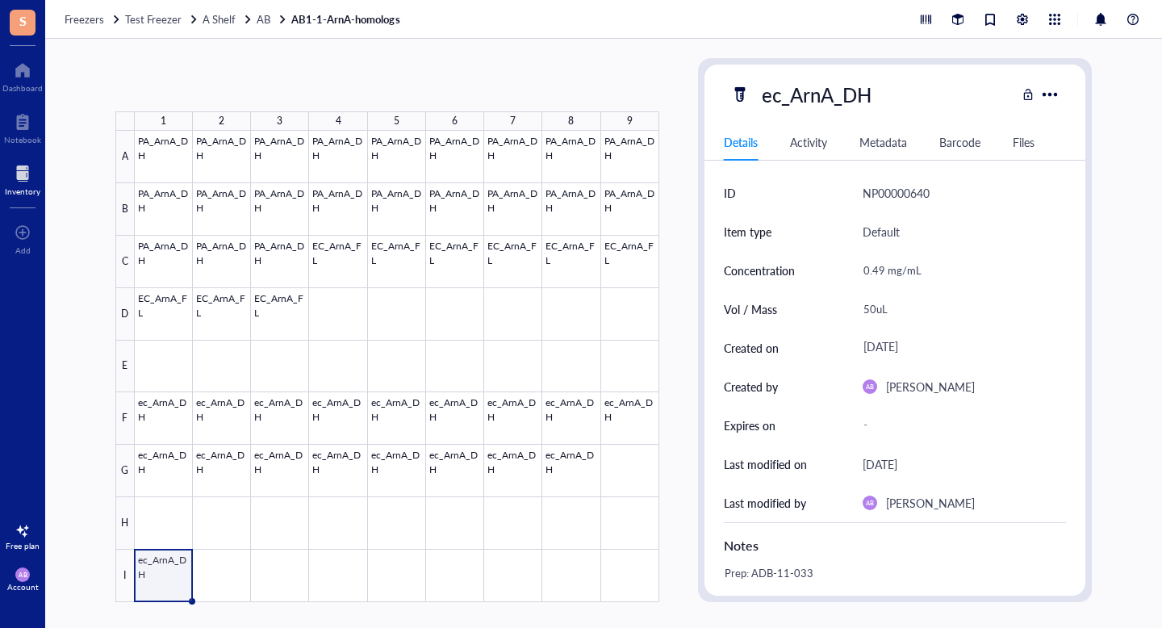
drag, startPoint x: 193, startPoint y: 600, endPoint x: 184, endPoint y: 566, distance: 35.0
click at [0, 0] on div "PA_ArnA_DH PA_ArnA_DH PA_ArnA_DH PA_ArnA_DH PA_ArnA_DH PA_ArnA_DH PA_ArnA_DH PA…" at bounding box center [0, 0] width 0 height 0
click at [169, 579] on div at bounding box center [397, 366] width 524 height 471
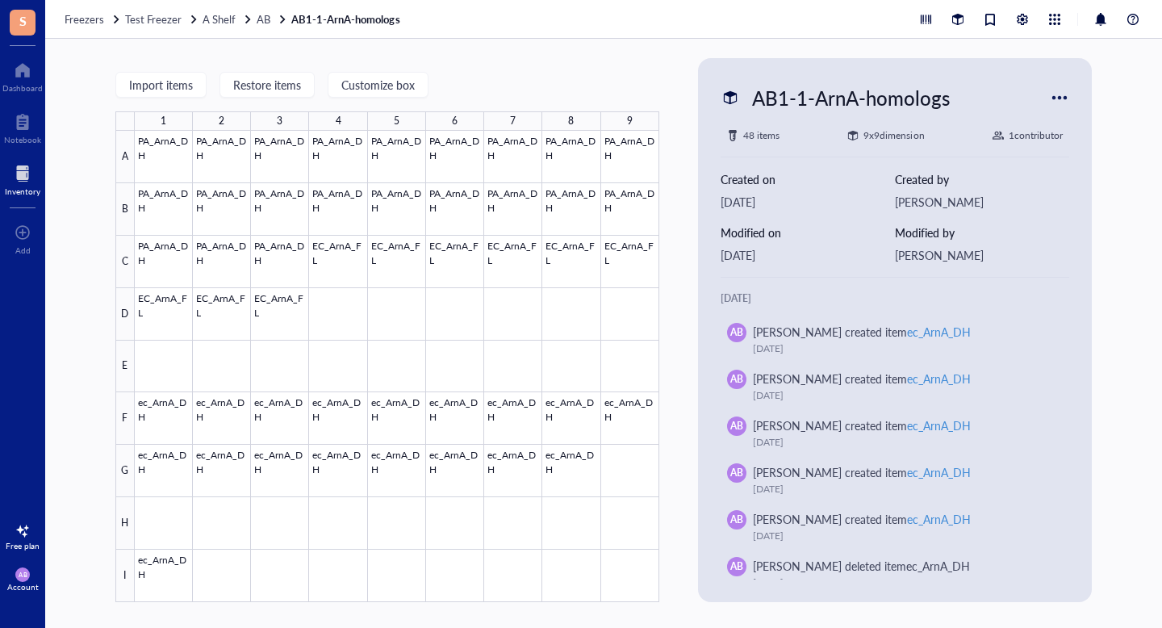
click at [767, 136] on div "48 items" at bounding box center [761, 135] width 36 height 16
click at [890, 134] on div "9 x 9 dimension" at bounding box center [893, 135] width 61 height 16
click at [1055, 93] on div at bounding box center [1060, 98] width 26 height 26
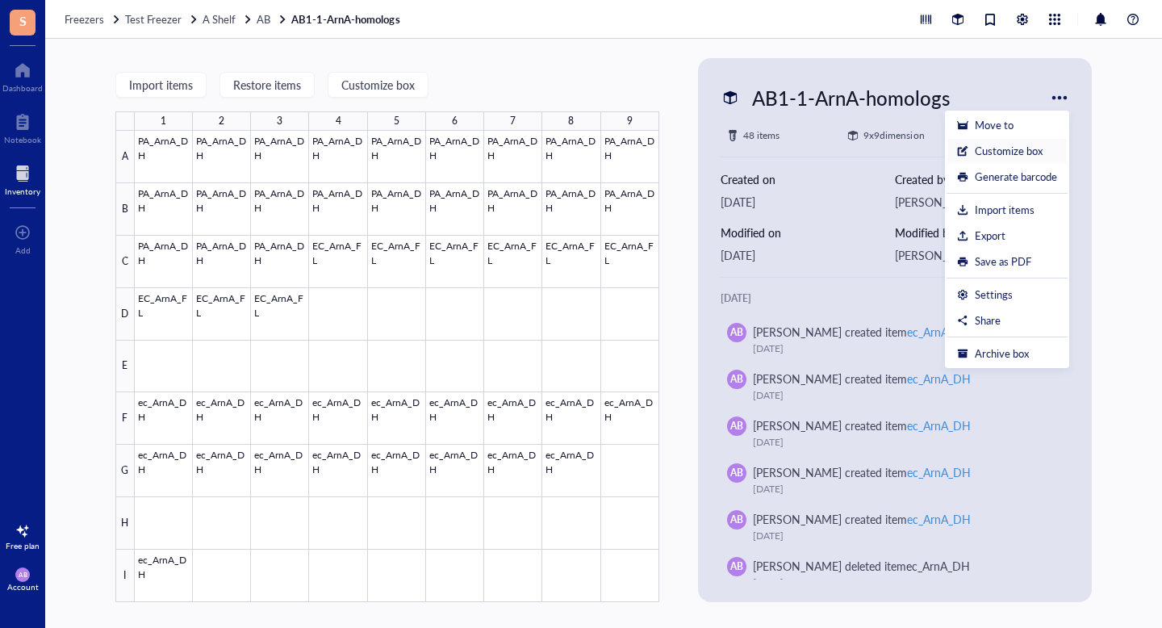
click at [1012, 153] on div "Customize box" at bounding box center [1009, 151] width 68 height 15
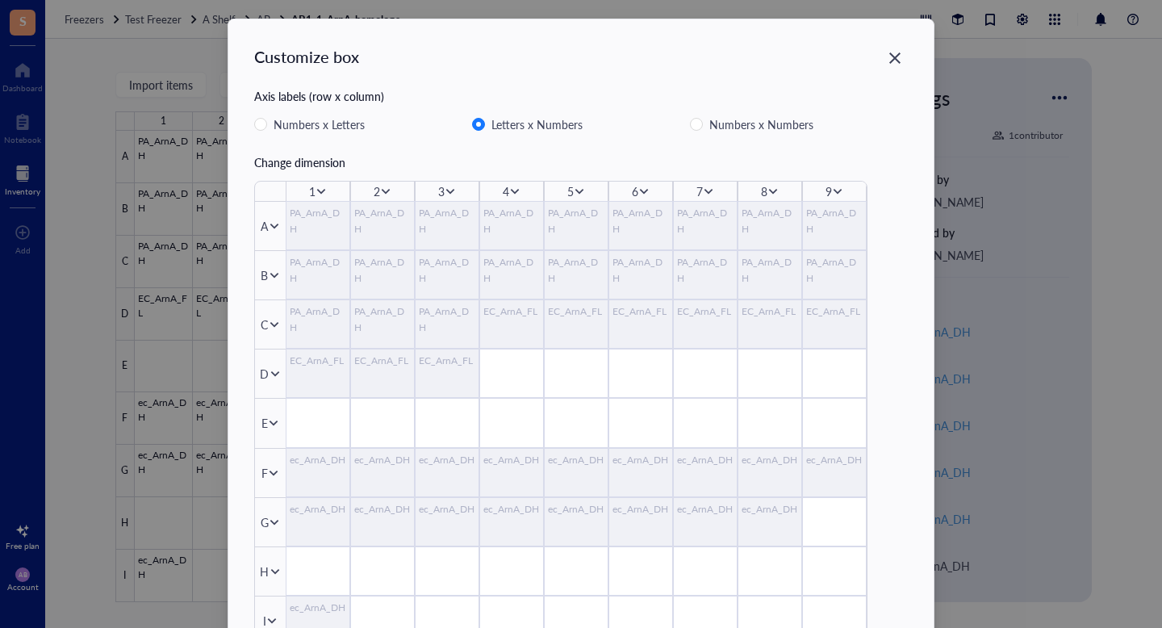
scroll to position [2, 0]
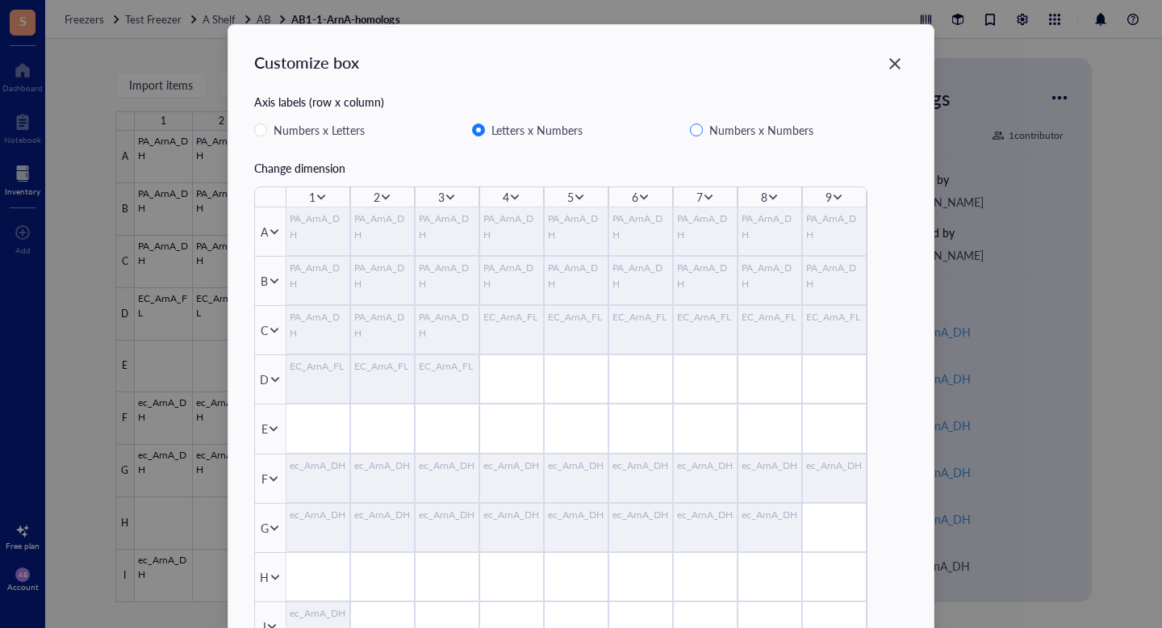
click at [697, 131] on input "Numbers x Numbers" at bounding box center [696, 129] width 13 height 13
radio input "false"
radio input "true"
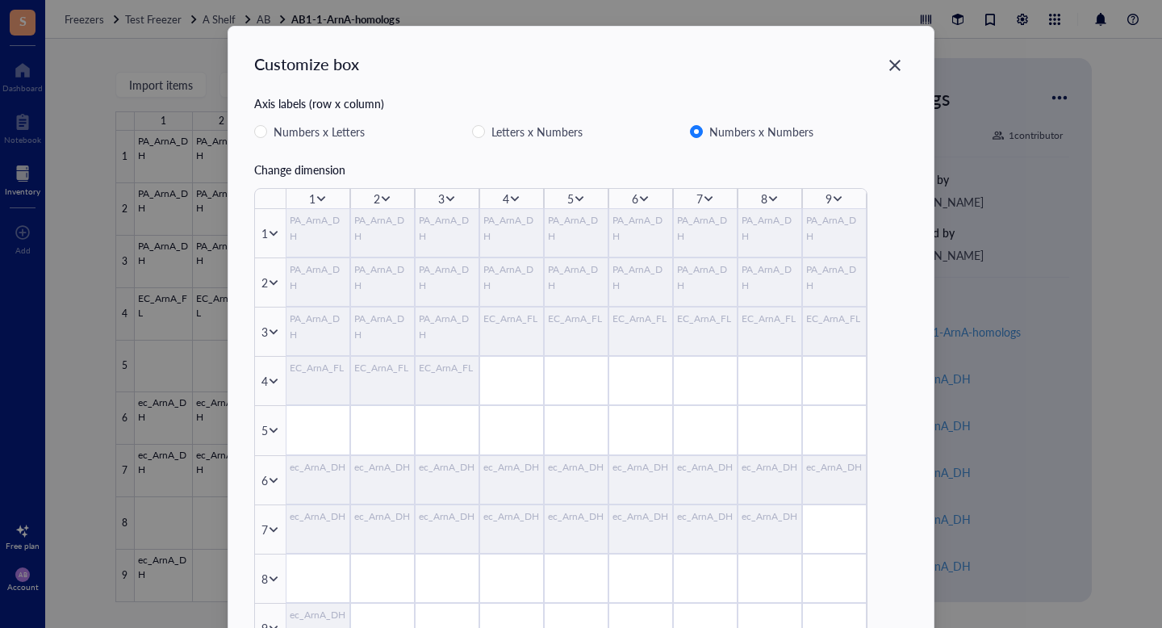
click at [318, 167] on div "Change dimension" at bounding box center [581, 170] width 654 height 18
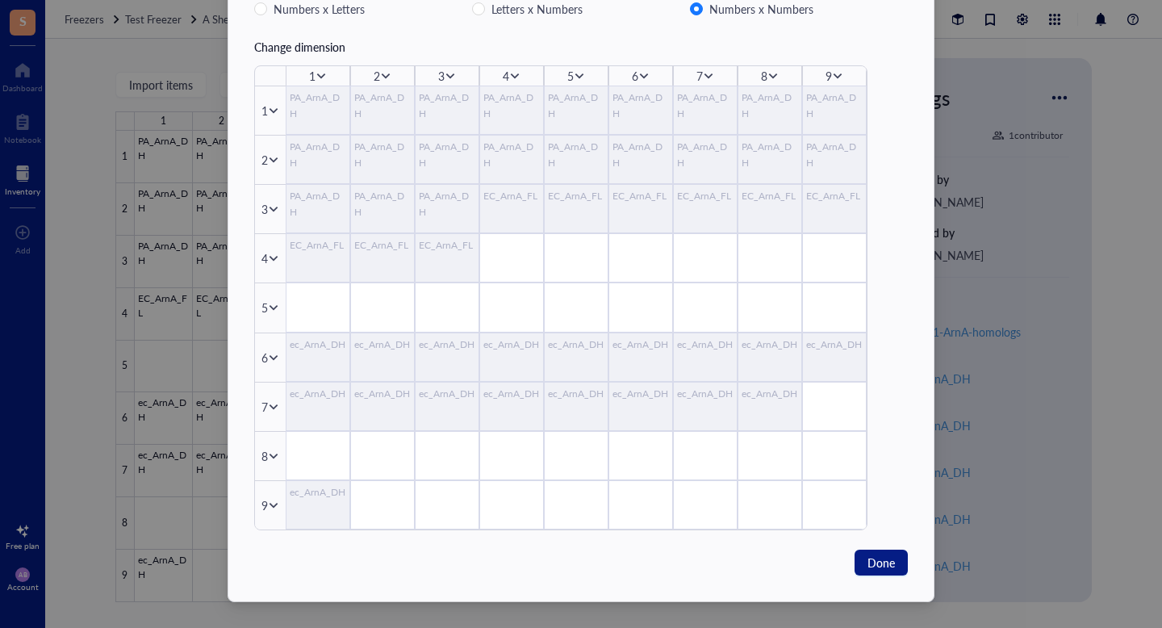
click at [270, 503] on icon at bounding box center [273, 504] width 11 height 11
click at [310, 550] on span "Insert 1 below" at bounding box center [323, 554] width 92 height 18
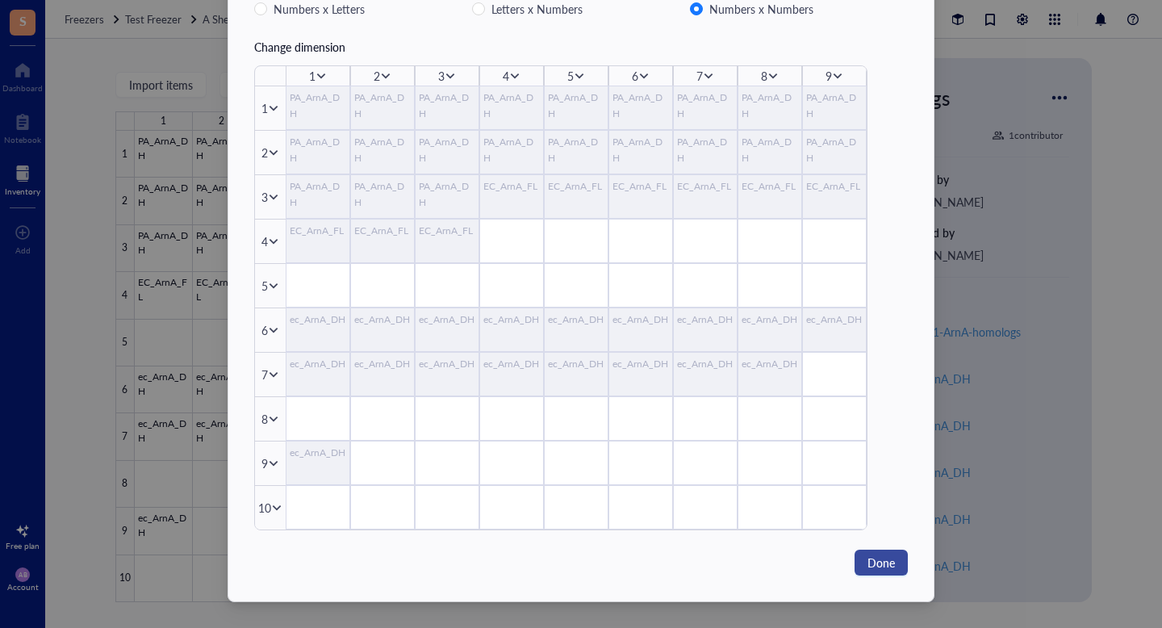
click at [882, 566] on span "Done" at bounding box center [880, 563] width 27 height 18
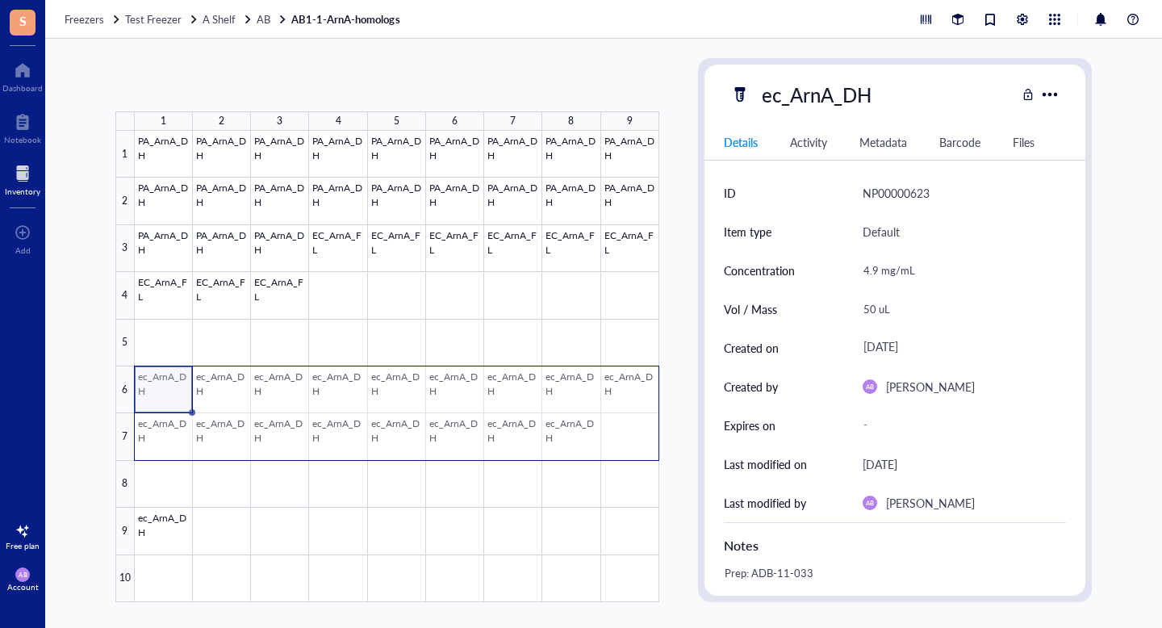
drag, startPoint x: 135, startPoint y: 381, endPoint x: 636, endPoint y: 430, distance: 503.5
click at [636, 430] on body "S Dashboard Notebook Inventory To pick up a draggable item, press the space bar…" at bounding box center [581, 314] width 1162 height 628
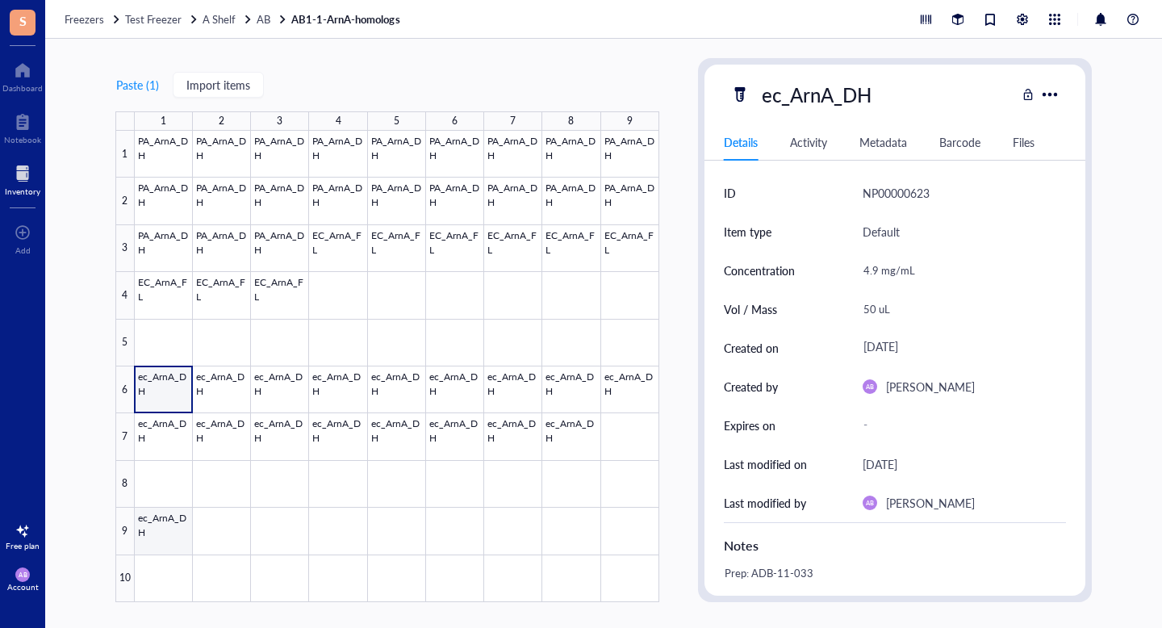
click at [164, 530] on div at bounding box center [397, 366] width 524 height 471
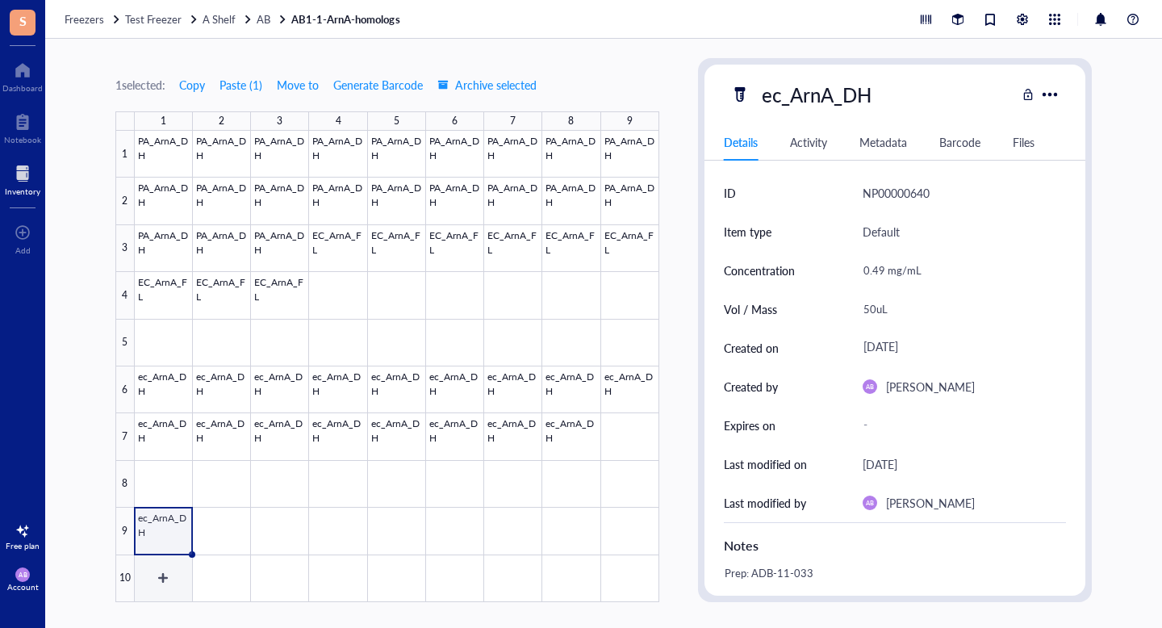
click at [168, 579] on div at bounding box center [397, 366] width 524 height 471
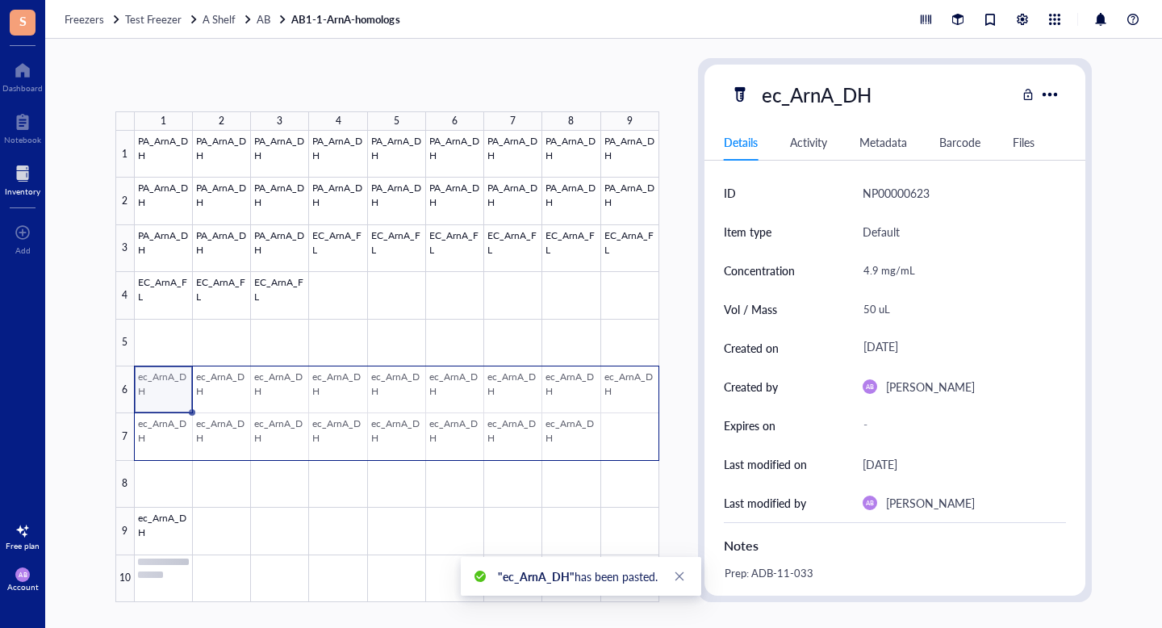
drag, startPoint x: 451, startPoint y: 386, endPoint x: 633, endPoint y: 428, distance: 187.3
click at [634, 429] on body "S Dashboard Notebook Inventory To pick up a draggable item, press the space bar…" at bounding box center [581, 314] width 1162 height 628
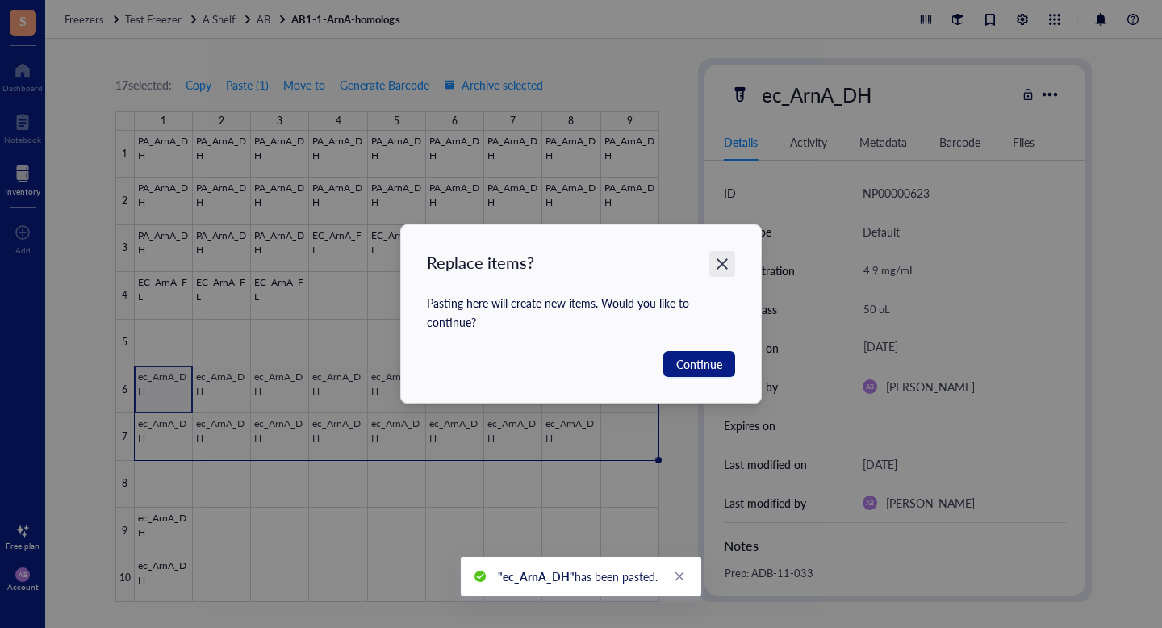
click at [724, 267] on icon "Close" at bounding box center [722, 264] width 15 height 15
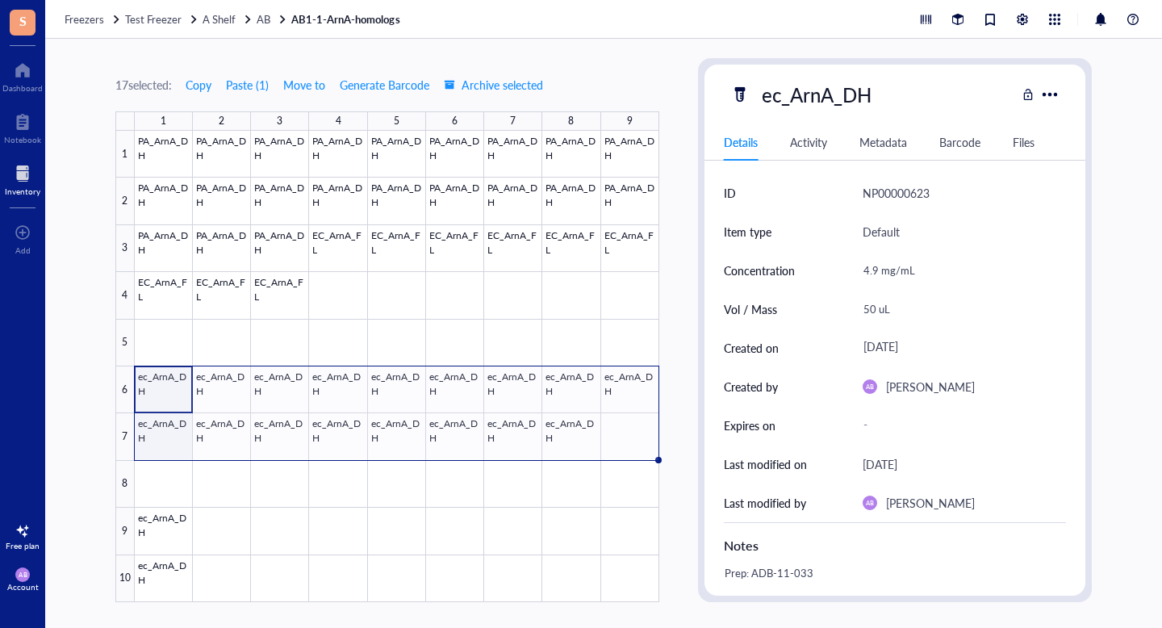
click at [161, 440] on div at bounding box center [397, 366] width 524 height 471
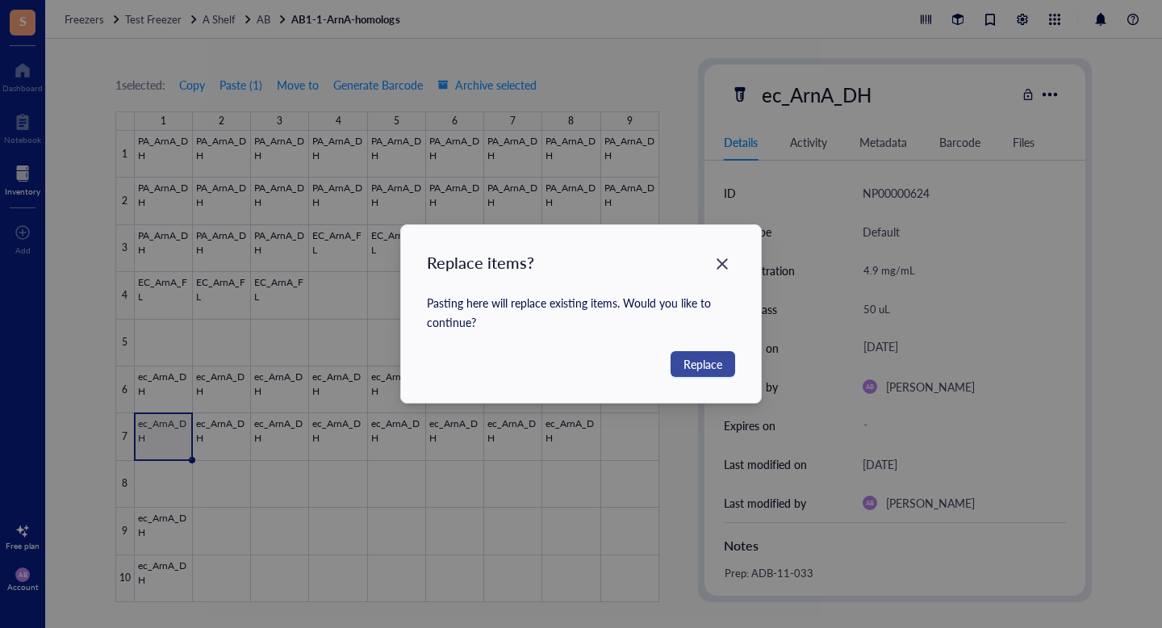
click at [699, 376] on button "Replace" at bounding box center [703, 364] width 65 height 26
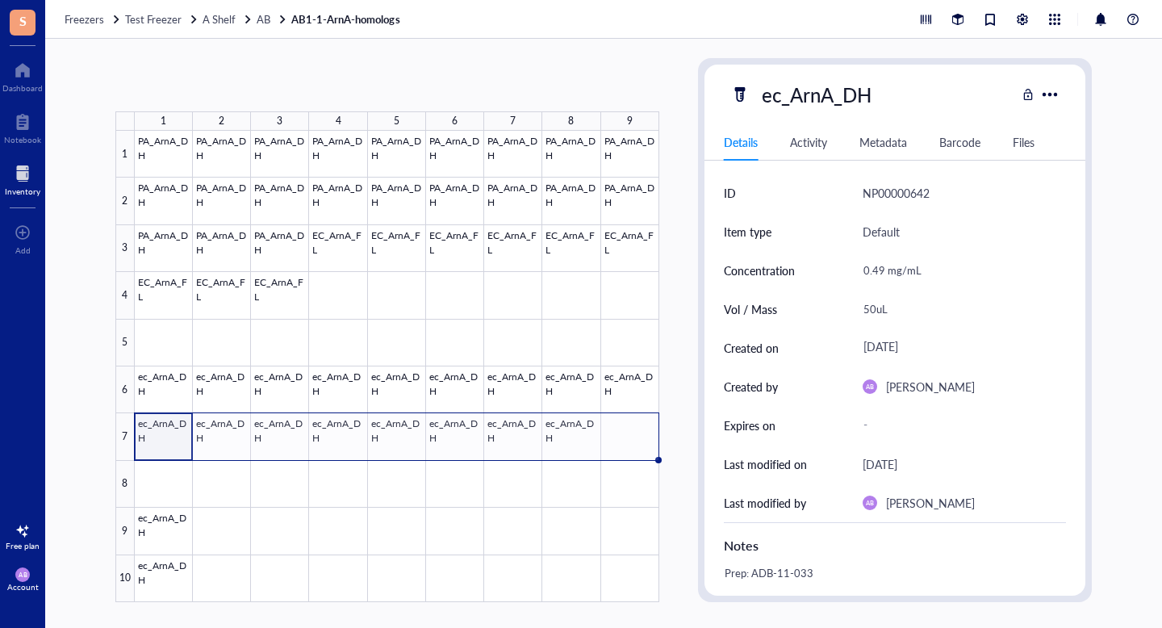
drag, startPoint x: 192, startPoint y: 458, endPoint x: 645, endPoint y: 497, distance: 454.4
click at [0, 0] on div "PA_ArnA_DH PA_ArnA_DH PA_ArnA_DH PA_ArnA_DH PA_ArnA_DH PA_ArnA_DH PA_ArnA_DH PA…" at bounding box center [0, 0] width 0 height 0
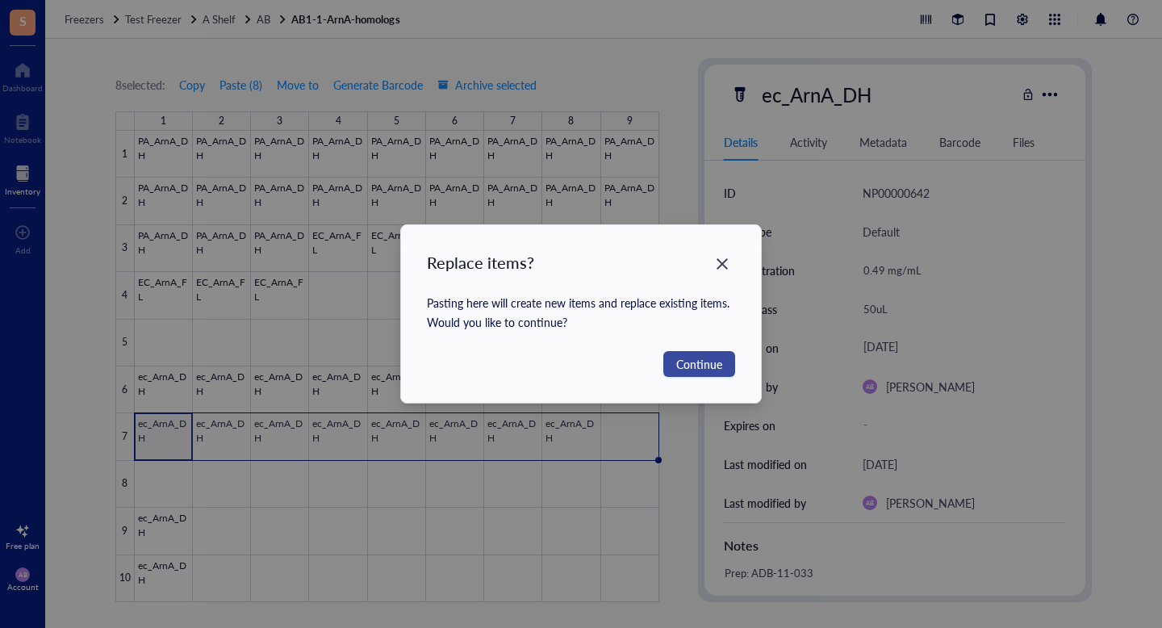
click at [725, 372] on button "Continue" at bounding box center [699, 364] width 72 height 26
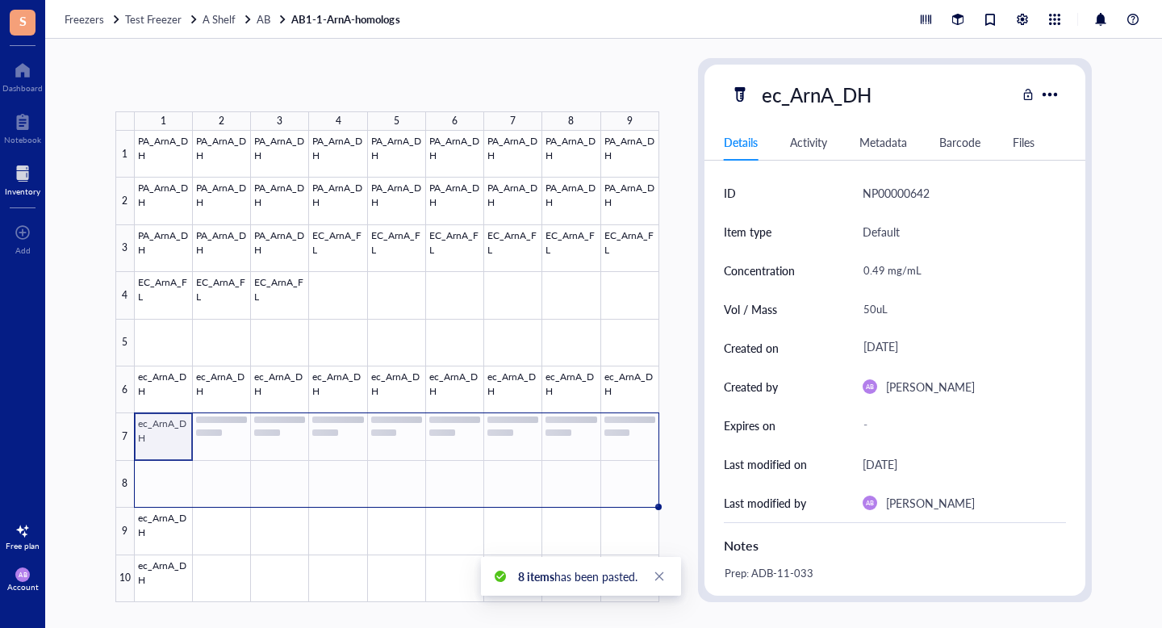
drag, startPoint x: 659, startPoint y: 461, endPoint x: 652, endPoint y: 501, distance: 41.0
click at [0, 0] on div "PA_ArnA_DH PA_ArnA_DH PA_ArnA_DH PA_ArnA_DH PA_ArnA_DH PA_ArnA_DH PA_ArnA_DH PA…" at bounding box center [0, 0] width 0 height 0
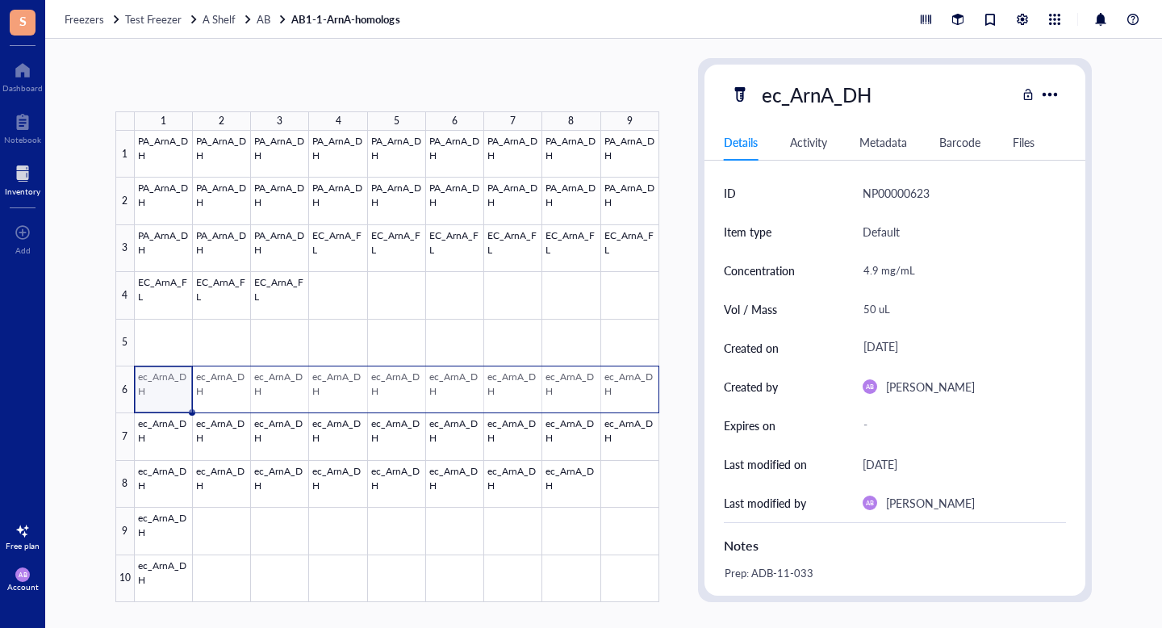
drag, startPoint x: 420, startPoint y: 397, endPoint x: 614, endPoint y: 401, distance: 194.5
click at [614, 401] on div at bounding box center [397, 366] width 524 height 471
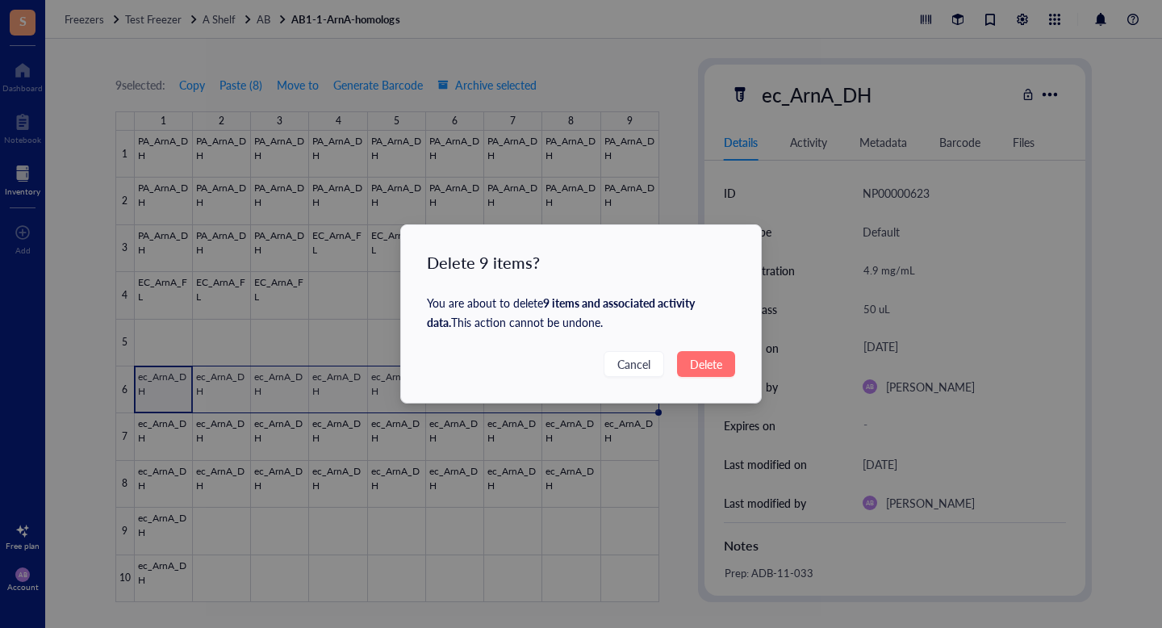
click at [705, 355] on span "Delete" at bounding box center [706, 364] width 32 height 18
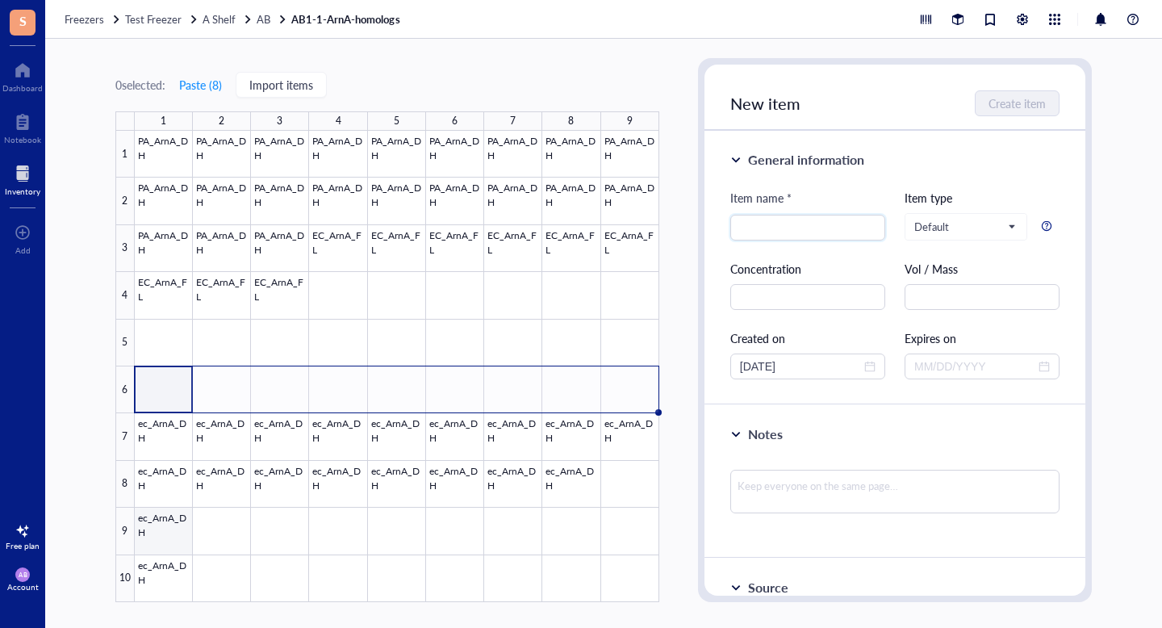
click at [163, 518] on div at bounding box center [397, 366] width 524 height 471
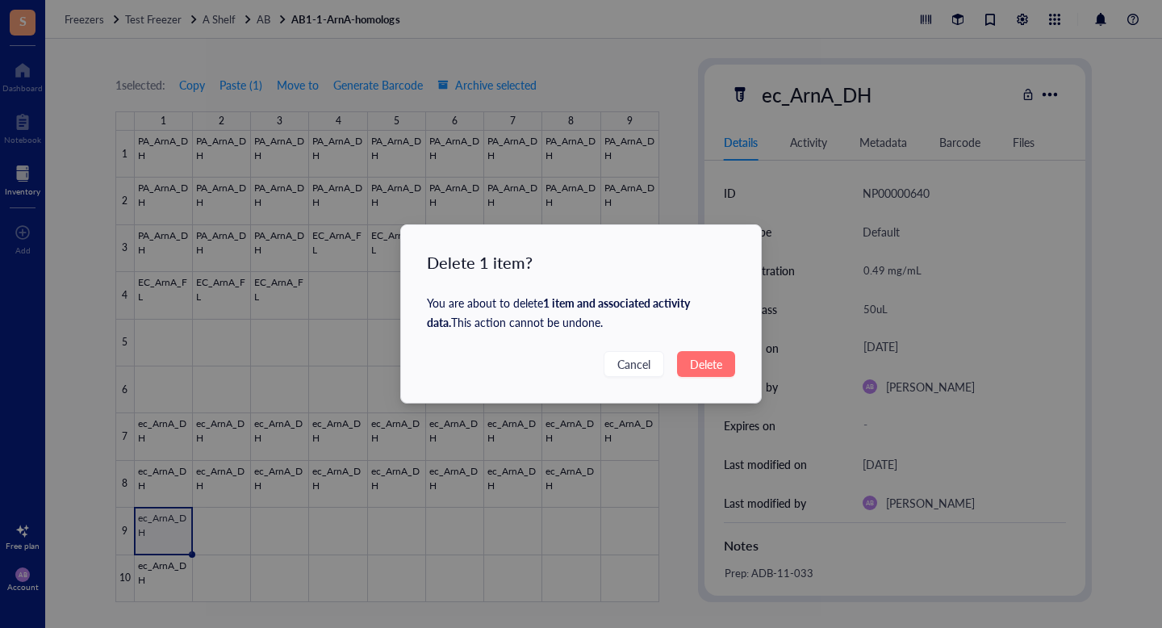
click at [710, 368] on span "Delete" at bounding box center [706, 364] width 32 height 18
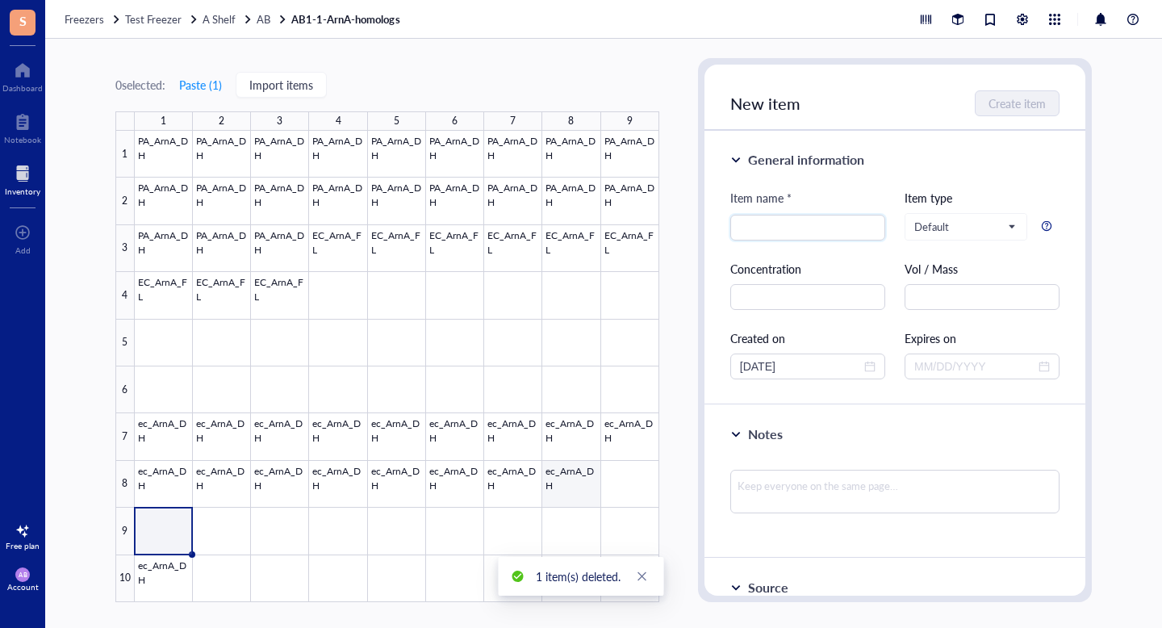
click at [566, 472] on div at bounding box center [397, 366] width 524 height 471
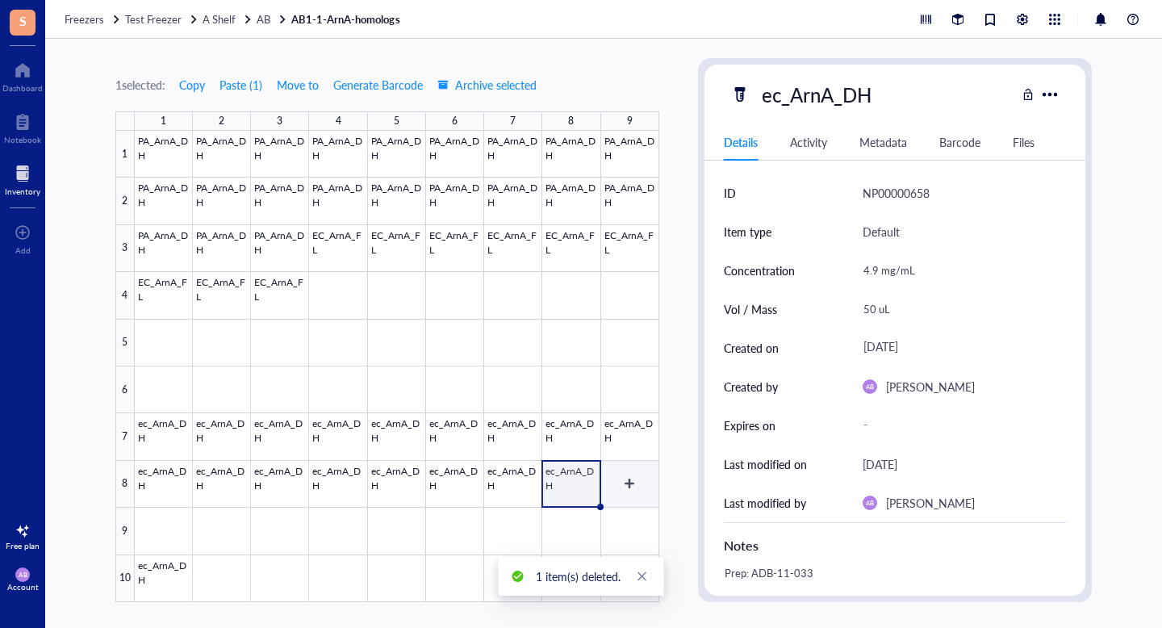
click at [620, 476] on div at bounding box center [397, 366] width 524 height 471
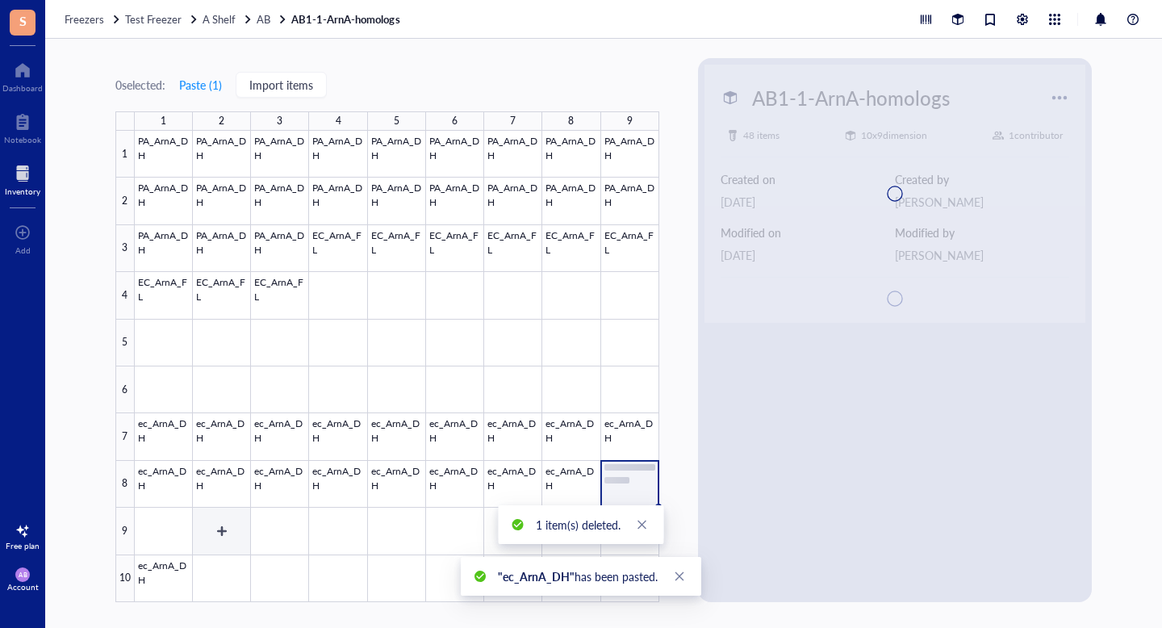
click at [159, 570] on div at bounding box center [397, 366] width 524 height 471
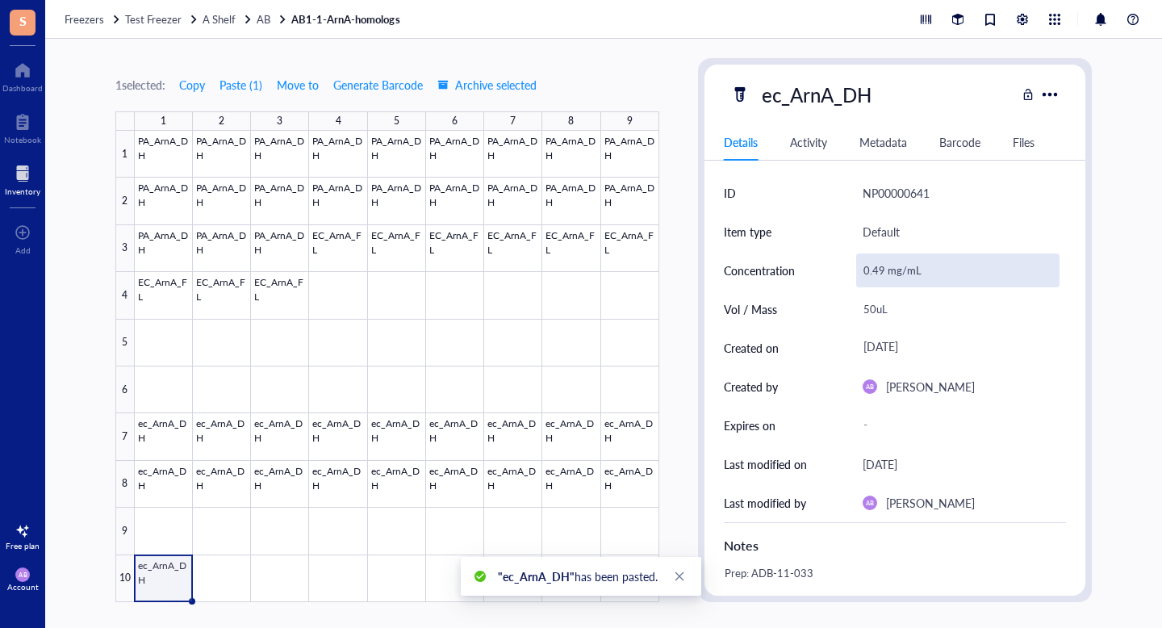
click at [873, 259] on div "0.49 mg/mL" at bounding box center [957, 270] width 203 height 34
click at [882, 272] on input "0.49 mg/mL" at bounding box center [958, 270] width 202 height 32
type input "0.48 mg/mL"
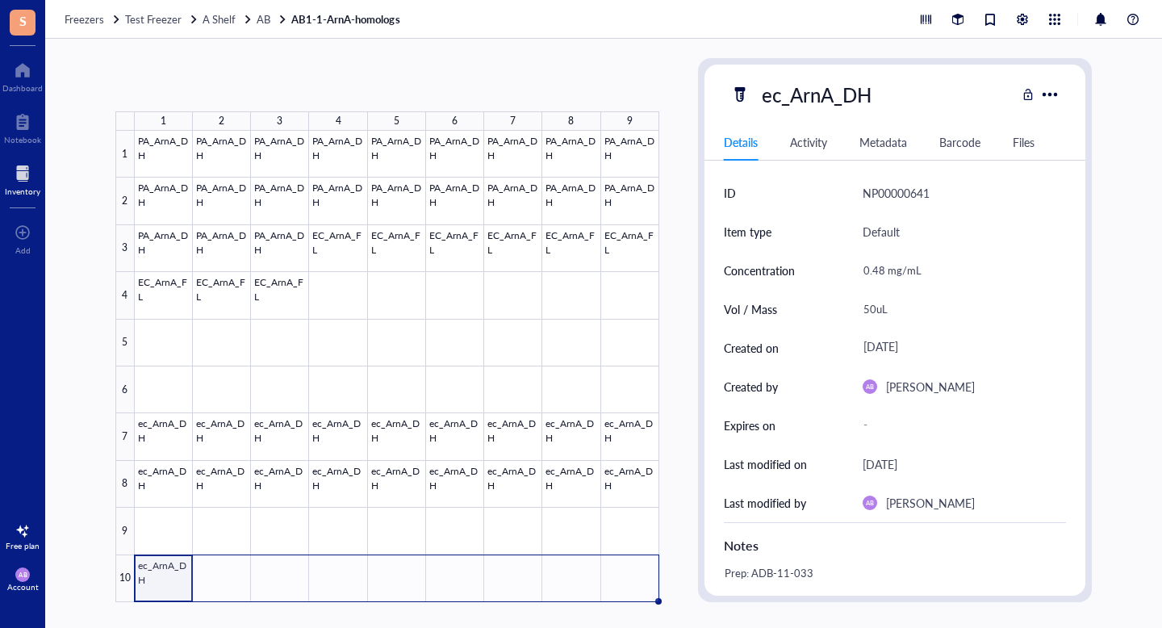
drag, startPoint x: 193, startPoint y: 600, endPoint x: 629, endPoint y: 597, distance: 435.7
click at [0, 0] on div "PA_ArnA_DH PA_ArnA_DH PA_ArnA_DH PA_ArnA_DH PA_ArnA_DH PA_ArnA_DH PA_ArnA_DH PA…" at bounding box center [0, 0] width 0 height 0
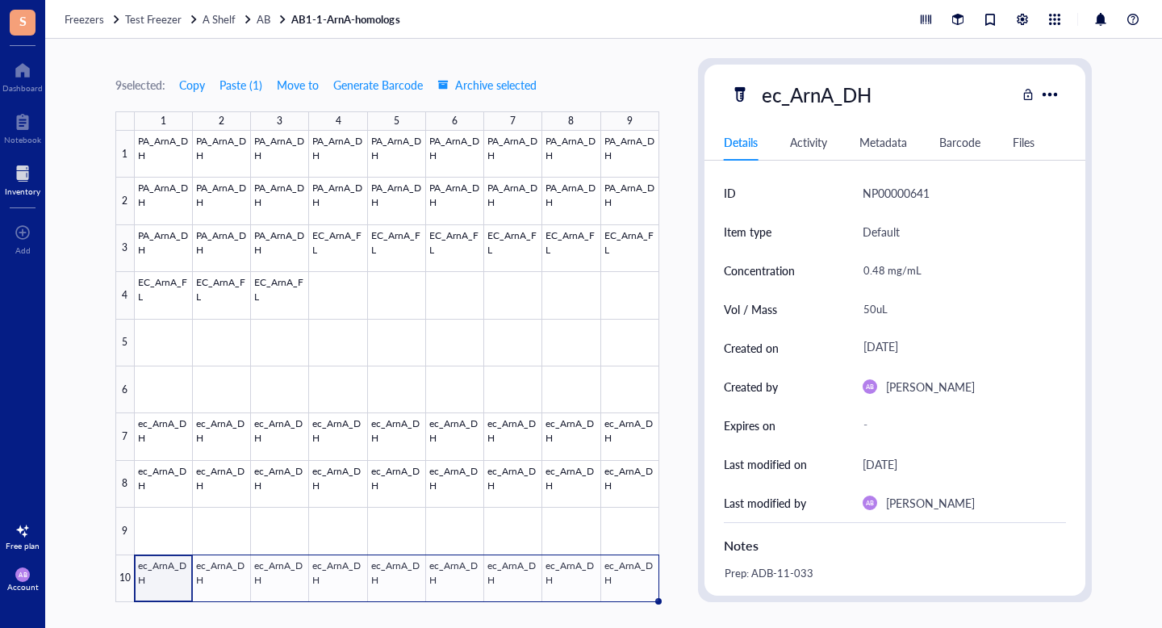
click at [611, 83] on div "9 selected: Copy Paste ( 1 ) Move to Generate Barcode Archive selected" at bounding box center [387, 84] width 544 height 15
click at [264, 20] on span "AB" at bounding box center [264, 18] width 14 height 15
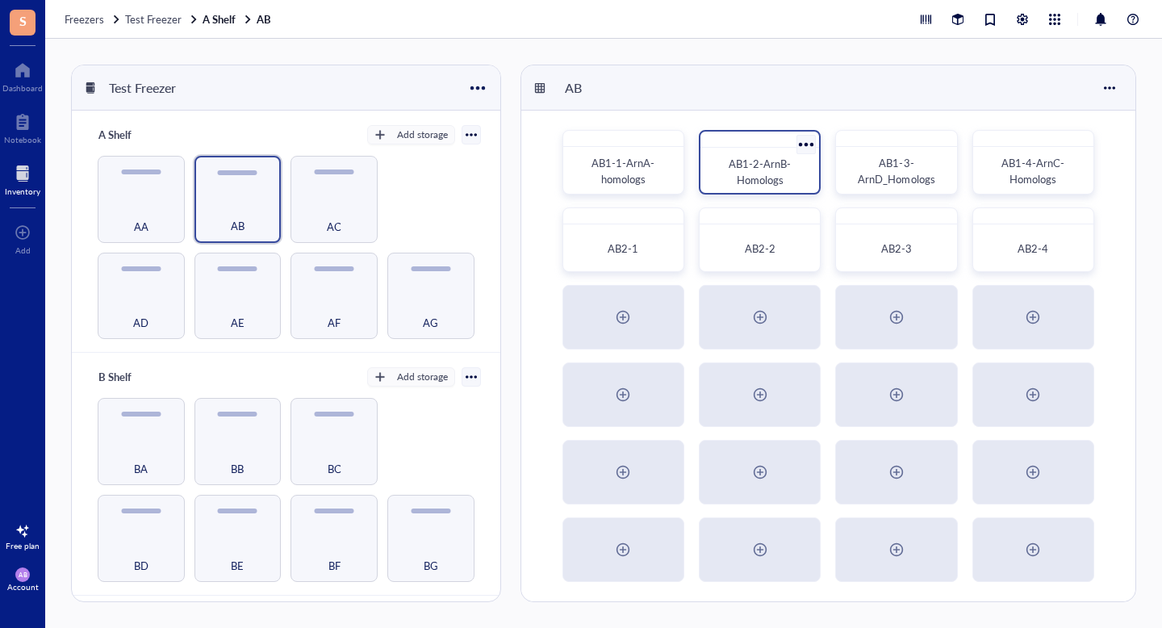
click at [754, 158] on span "AB1-2-ArnB-Homologs" at bounding box center [760, 171] width 62 height 31
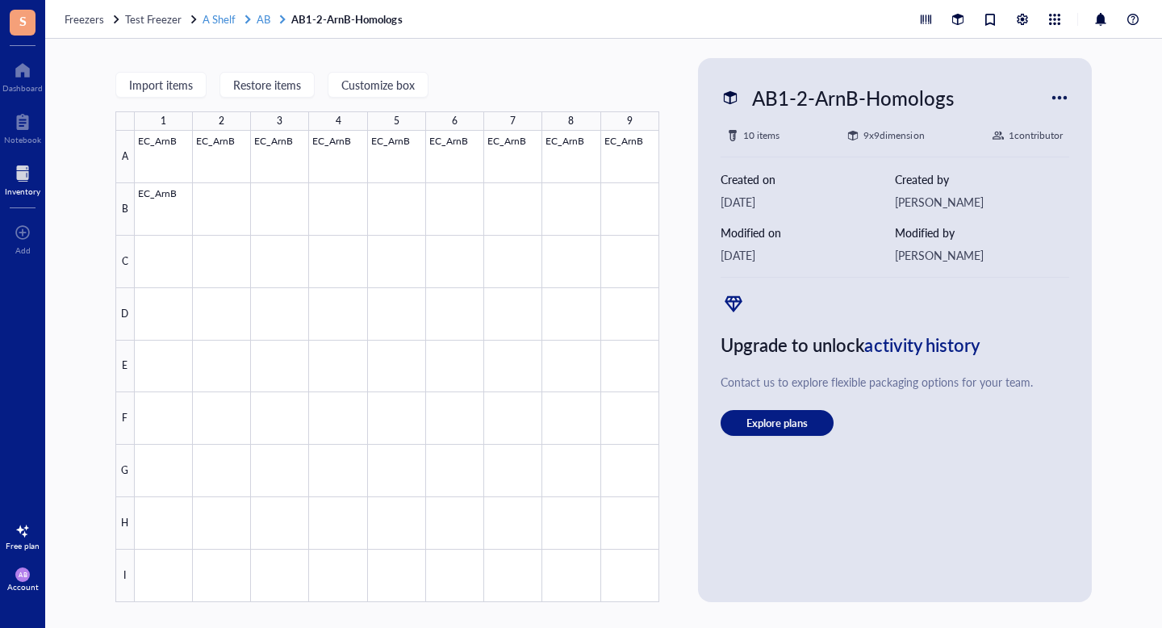
click at [261, 19] on span "AB" at bounding box center [264, 18] width 14 height 15
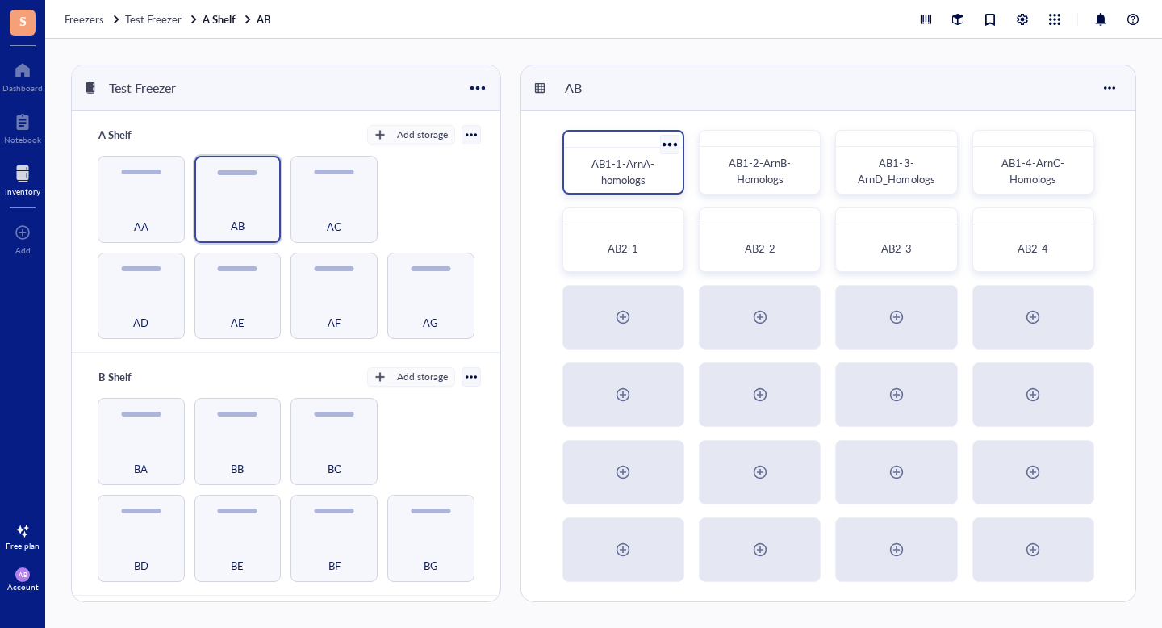
click at [607, 165] on span "AB1-1-ArnA-homologs" at bounding box center [622, 171] width 63 height 31
